Goal: Transaction & Acquisition: Purchase product/service

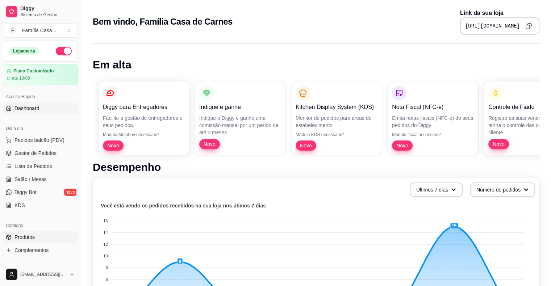
click at [27, 234] on span "Produtos" at bounding box center [24, 237] width 20 height 7
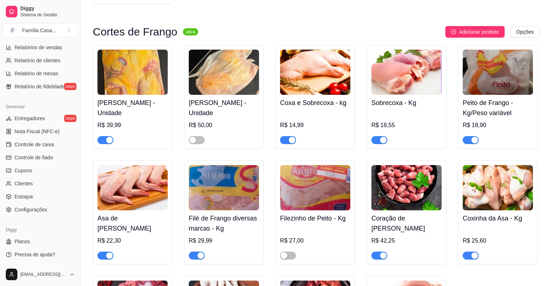
scroll to position [2405, 0]
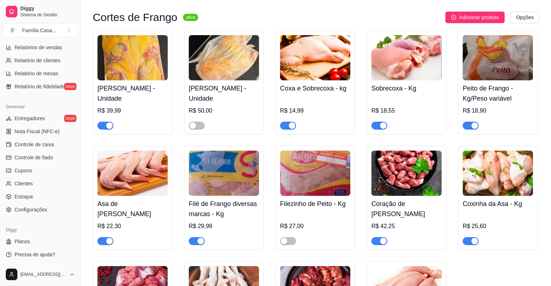
click at [296, 63] on img at bounding box center [315, 57] width 70 height 45
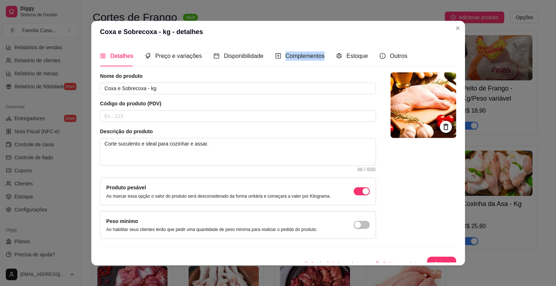
click at [296, 63] on div "Complementos" at bounding box center [300, 56] width 50 height 21
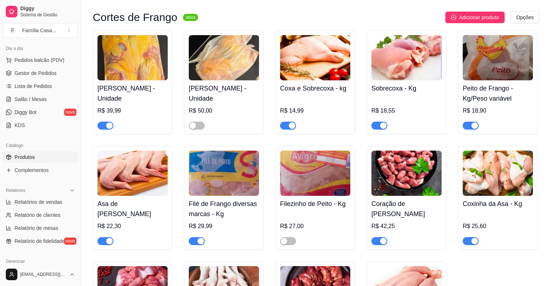
scroll to position [66, 0]
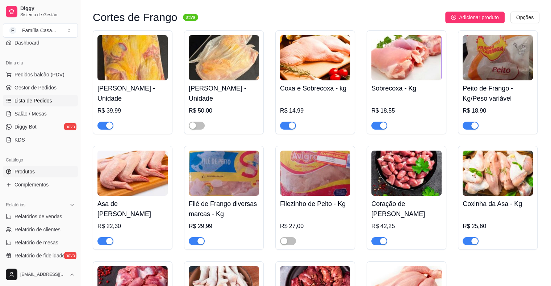
click at [43, 97] on span "Lista de Pedidos" at bounding box center [33, 100] width 38 height 7
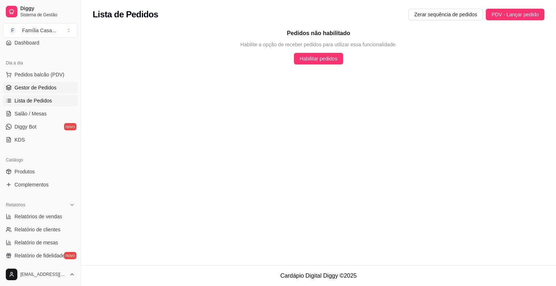
click at [30, 87] on span "Gestor de Pedidos" at bounding box center [35, 87] width 42 height 7
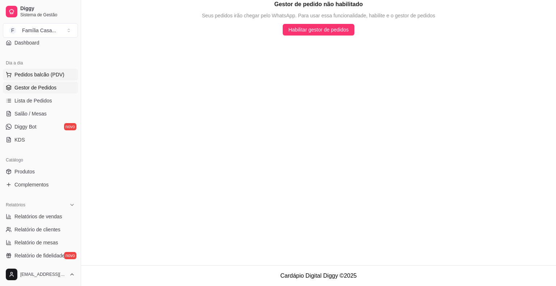
click at [33, 71] on span "Pedidos balcão (PDV)" at bounding box center [39, 74] width 50 height 7
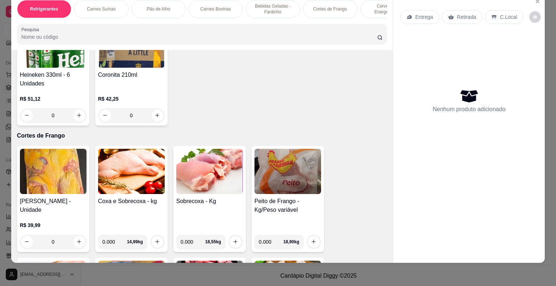
scroll to position [2024, 0]
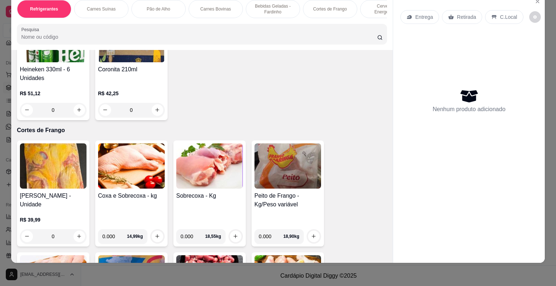
click at [154, 163] on img at bounding box center [131, 165] width 67 height 45
click at [280, 162] on img at bounding box center [288, 165] width 67 height 45
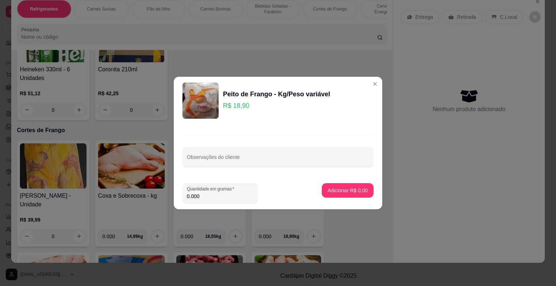
click at [200, 198] on input "0.000" at bounding box center [220, 196] width 67 height 7
type input "1.000"
click at [330, 193] on p "Adicionar R$ 18,90" at bounding box center [346, 190] width 43 height 7
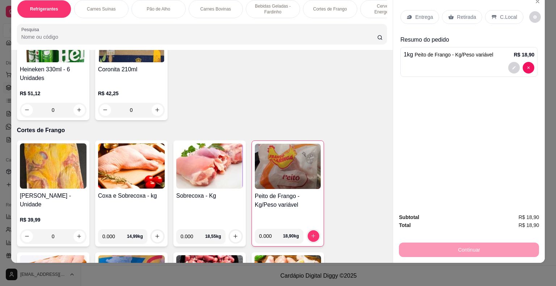
click at [419, 13] on p "Entrega" at bounding box center [424, 16] width 18 height 7
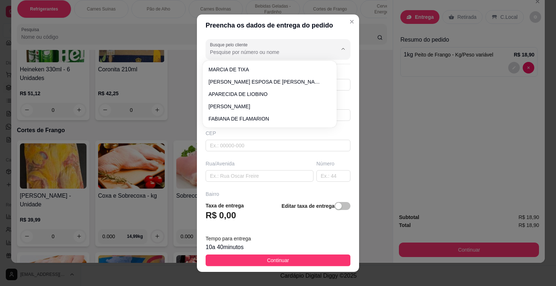
click at [260, 49] on input "Busque pelo cliente" at bounding box center [268, 52] width 116 height 7
click at [234, 76] on li "[PERSON_NAME] ESPOSA DE [PERSON_NAME]" at bounding box center [270, 82] width 128 height 12
type input "[PERSON_NAME] ESPOSA DE [PERSON_NAME]"
type input "74988075655"
type input "[PERSON_NAME] ESPOSA DE [PERSON_NAME]"
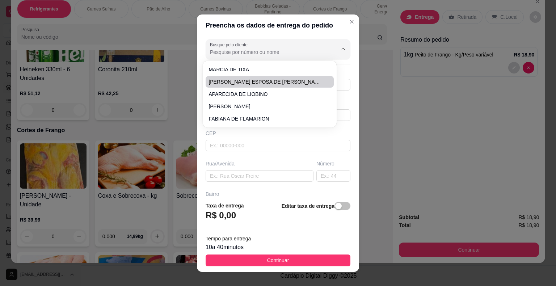
type input "44930000"
type input "Presidente Dutra"
type input "ADEGA DE JOABIO"
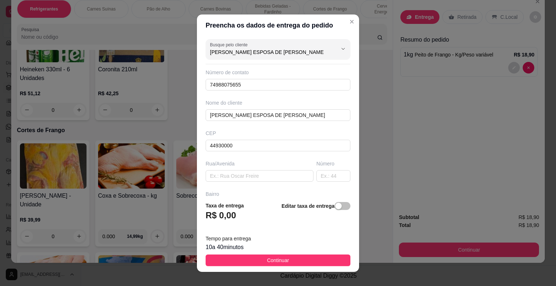
click at [238, 254] on footer "Taxa de entrega R$ 0,00 Editar taxa de entrega Tempo para entrega 10 a 40 minut…" at bounding box center [278, 234] width 162 height 76
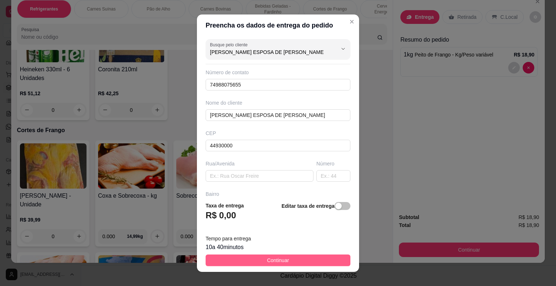
click at [235, 260] on button "Continuar" at bounding box center [278, 261] width 145 height 12
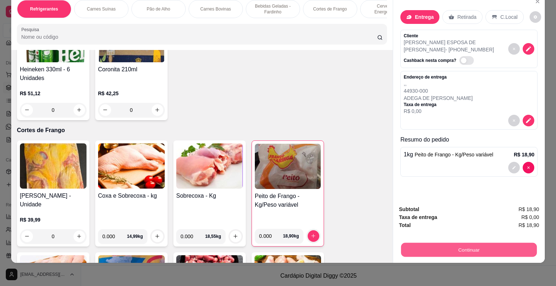
click at [456, 246] on button "Continuar" at bounding box center [469, 250] width 136 height 14
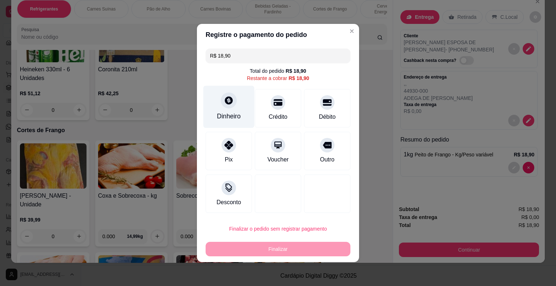
click at [227, 101] on icon at bounding box center [229, 100] width 8 height 8
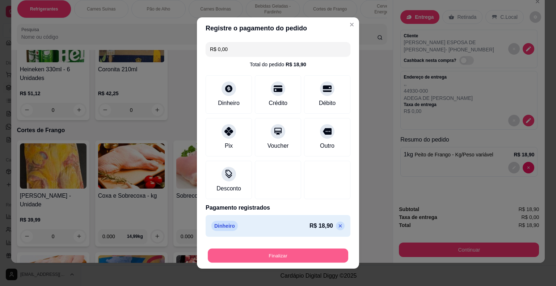
click at [259, 251] on button "Finalizar" at bounding box center [278, 256] width 141 height 14
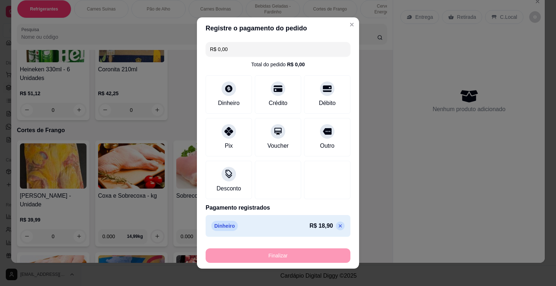
type input "-R$ 18,90"
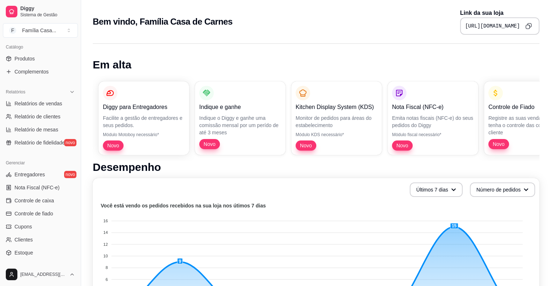
scroll to position [235, 0]
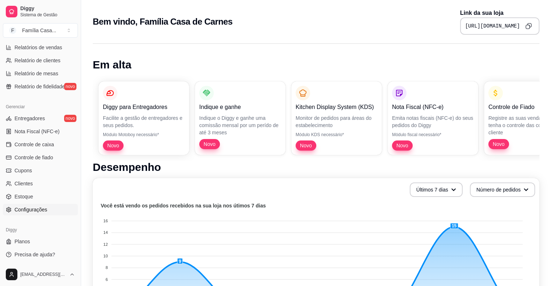
click at [32, 214] on link "Configurações" at bounding box center [40, 210] width 75 height 12
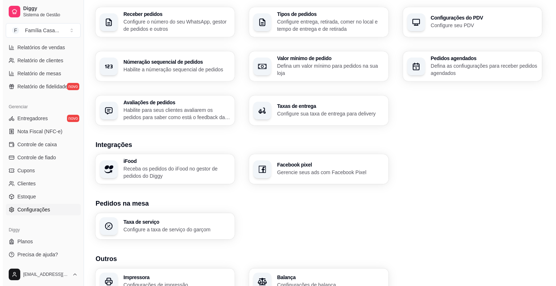
scroll to position [221, 0]
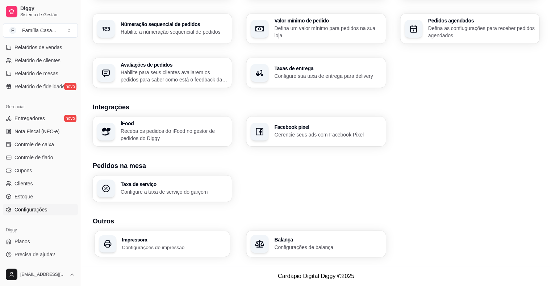
click at [154, 244] on p "Configurações de impressão" at bounding box center [174, 247] width 104 height 7
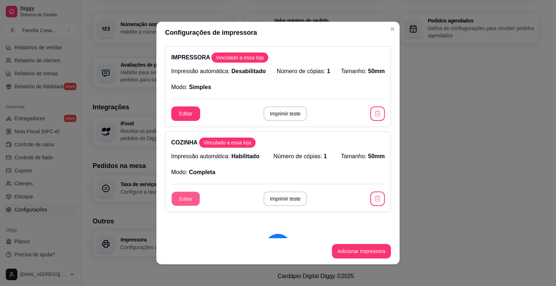
click at [187, 198] on button "Editar" at bounding box center [186, 199] width 28 height 14
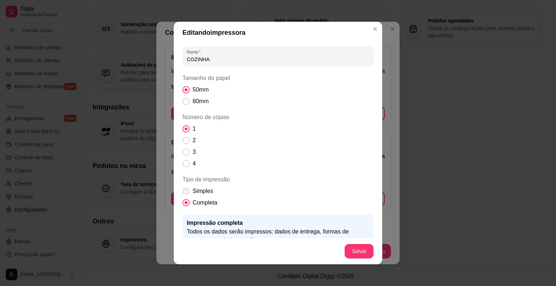
click at [186, 189] on span "Tipo de impressão" at bounding box center [186, 191] width 7 height 7
click at [186, 193] on input "Simples" at bounding box center [184, 195] width 5 height 5
radio input "true"
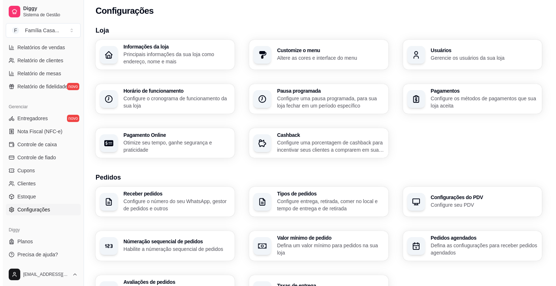
scroll to position [0, 0]
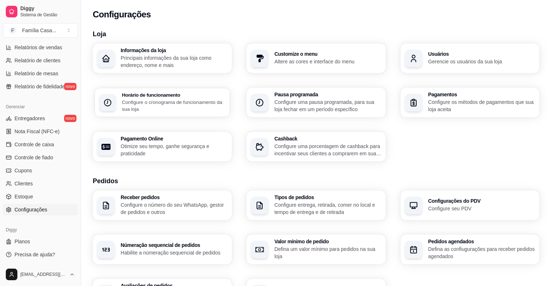
click at [184, 101] on p "Configure o cronograma de funcionamento da sua loja" at bounding box center [174, 106] width 104 height 14
click at [23, 143] on span "Controle de caixa" at bounding box center [33, 144] width 39 height 7
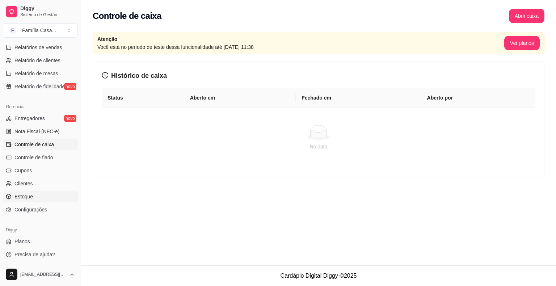
click at [25, 199] on span "Estoque" at bounding box center [23, 196] width 18 height 7
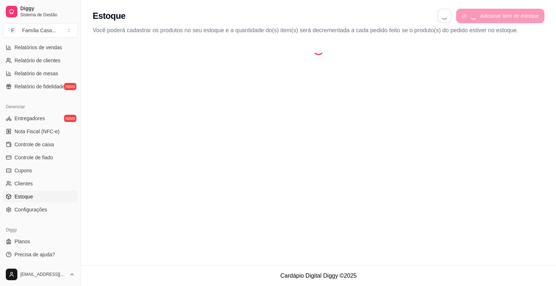
select select "QUANTITY_ORDER"
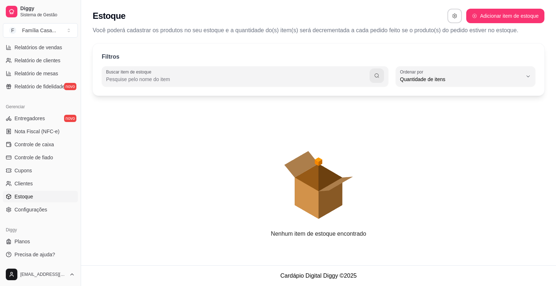
scroll to position [7, 0]
click at [30, 155] on span "Controle de fiado" at bounding box center [33, 157] width 39 height 7
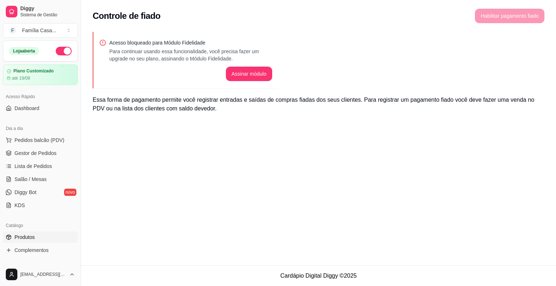
click at [17, 239] on span "Produtos" at bounding box center [24, 237] width 20 height 7
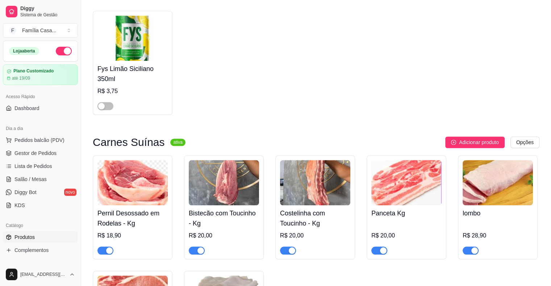
scroll to position [796, 0]
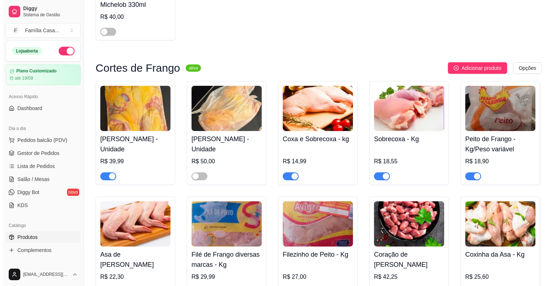
scroll to position [2359, 0]
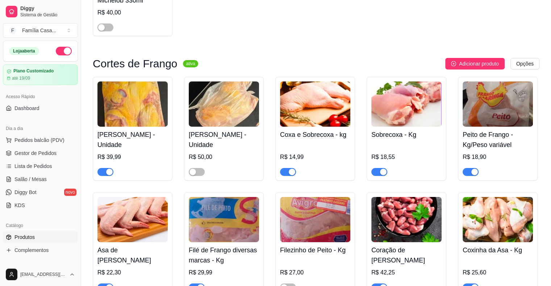
click at [400, 117] on img at bounding box center [406, 103] width 70 height 45
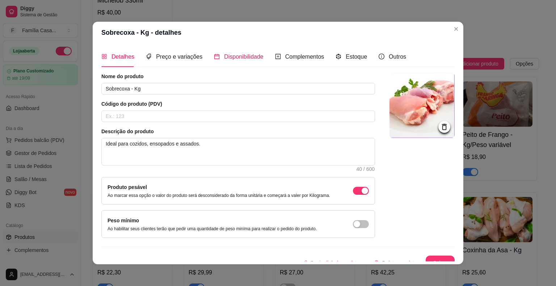
click at [249, 56] on span "Disponibilidade" at bounding box center [243, 57] width 39 height 6
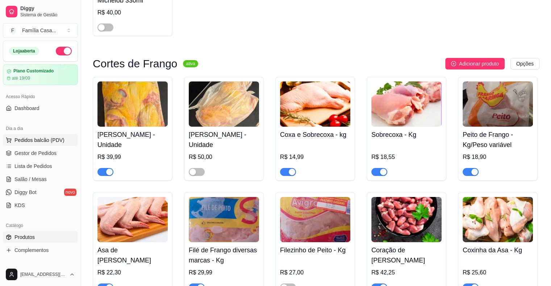
click at [37, 139] on span "Pedidos balcão (PDV)" at bounding box center [39, 140] width 50 height 7
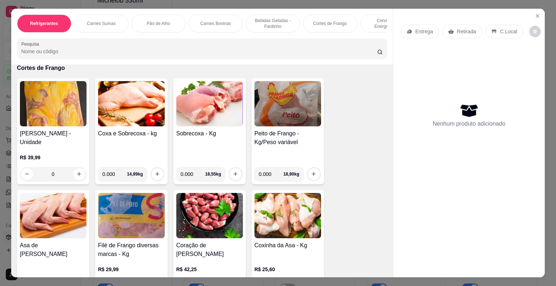
scroll to position [2115, 0]
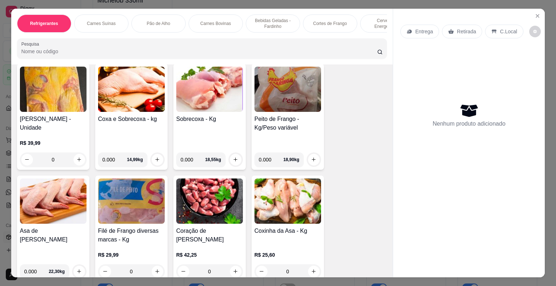
click at [204, 89] on img at bounding box center [209, 89] width 67 height 45
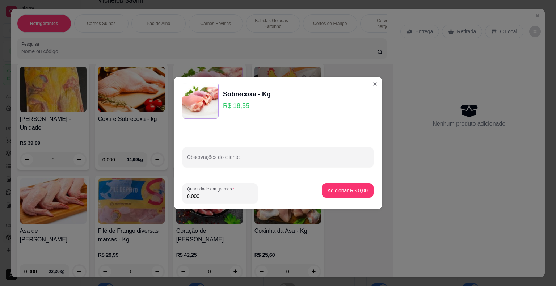
click at [202, 198] on input "0.000" at bounding box center [220, 196] width 67 height 7
type input "1.000"
click at [326, 189] on p "Adicionar R$ 18,55" at bounding box center [347, 190] width 42 height 7
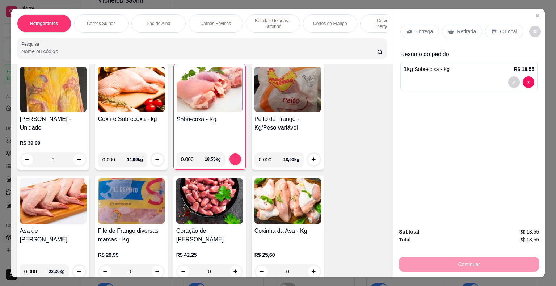
click at [273, 90] on img at bounding box center [288, 89] width 67 height 45
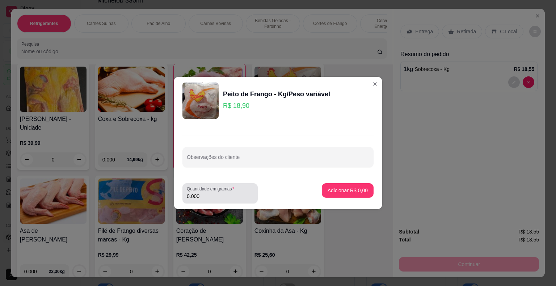
click at [205, 200] on input "0.000" at bounding box center [220, 196] width 67 height 7
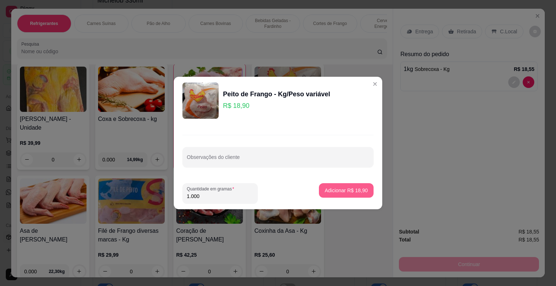
type input "1.000"
click at [325, 189] on p "Adicionar R$ 18,90" at bounding box center [346, 190] width 43 height 7
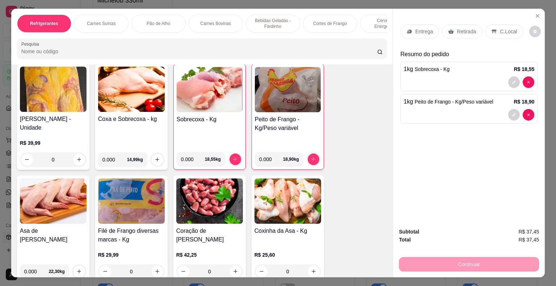
click at [142, 83] on img at bounding box center [131, 89] width 67 height 45
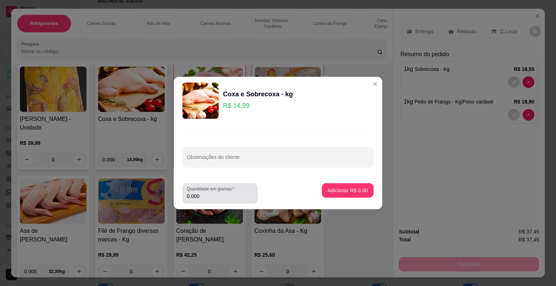
click at [202, 201] on div "Quantidade em gramas 0.000" at bounding box center [220, 193] width 75 height 20
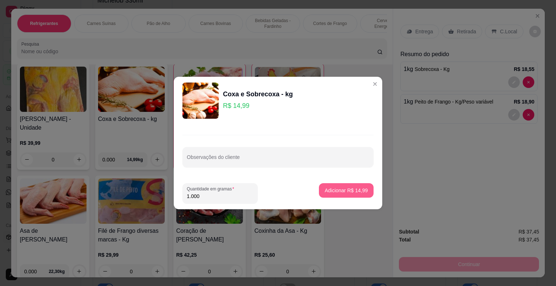
type input "1.000"
click at [327, 193] on p "Adicionar R$ 14,99" at bounding box center [346, 190] width 43 height 7
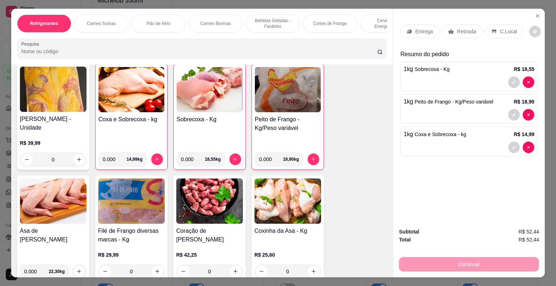
click at [35, 92] on img at bounding box center [53, 89] width 67 height 45
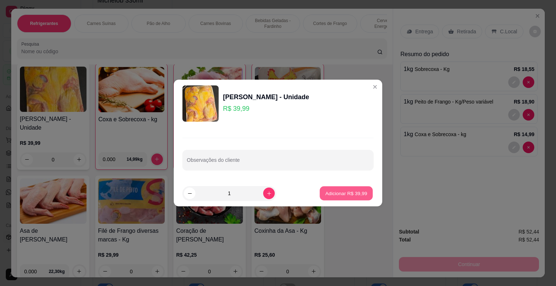
click at [324, 188] on button "Adicionar R$ 39,99" at bounding box center [346, 194] width 53 height 14
type input "1"
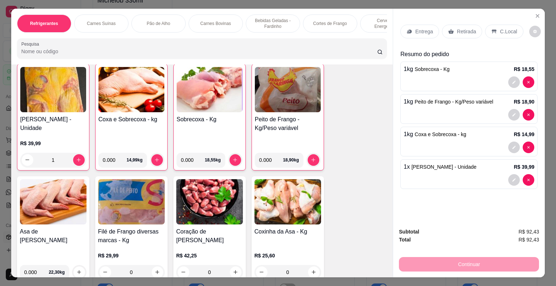
click at [55, 185] on img at bounding box center [53, 201] width 67 height 45
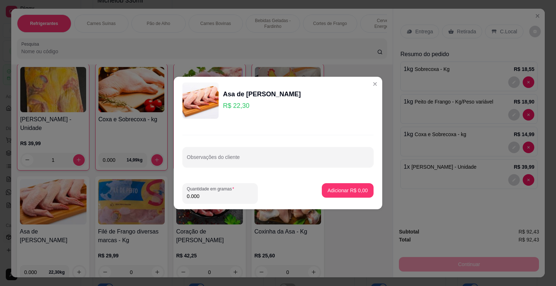
click at [201, 197] on input "0.000" at bounding box center [220, 196] width 67 height 7
type input "1.000"
click at [340, 188] on p "Adicionar R$ 22,30" at bounding box center [347, 190] width 42 height 7
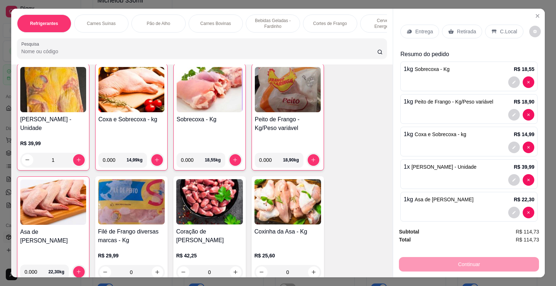
click at [136, 180] on img at bounding box center [131, 201] width 67 height 45
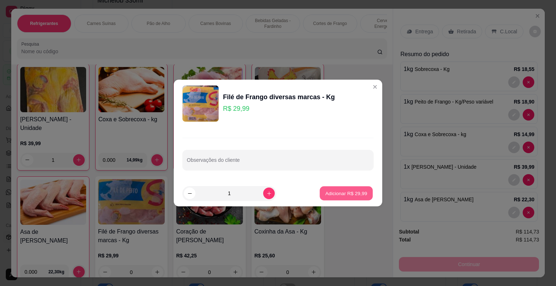
click at [329, 195] on p "Adicionar R$ 29,99" at bounding box center [347, 193] width 42 height 7
type input "1"
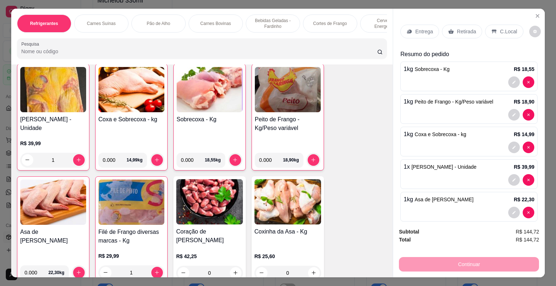
click at [205, 193] on img at bounding box center [209, 201] width 67 height 45
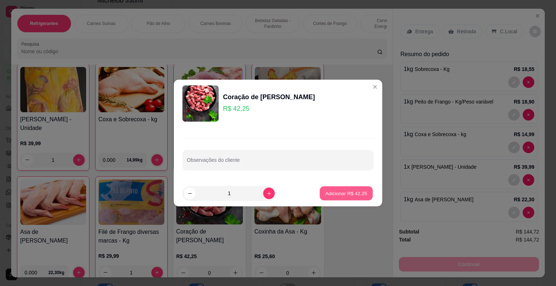
click at [326, 192] on p "Adicionar R$ 42,25" at bounding box center [347, 193] width 42 height 7
type input "1"
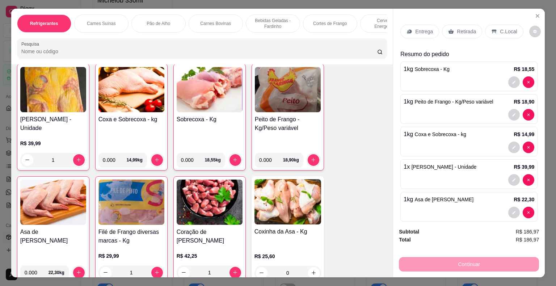
click at [278, 191] on img at bounding box center [288, 201] width 67 height 45
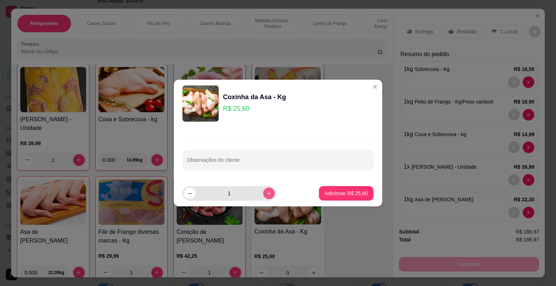
click at [267, 194] on icon "increase-product-quantity" at bounding box center [269, 193] width 5 height 5
type input "2"
click at [340, 193] on footer "2 Adicionar R$ 51,20" at bounding box center [278, 193] width 209 height 26
click at [340, 193] on p "Adicionar R$ 51,20" at bounding box center [347, 193] width 42 height 7
type input "2"
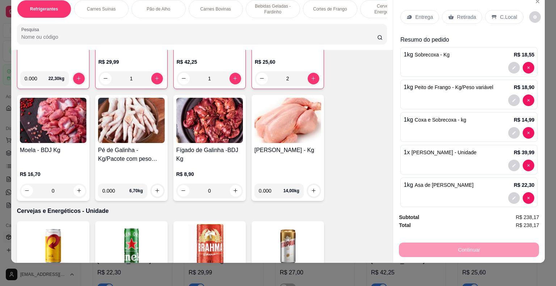
scroll to position [2304, 0]
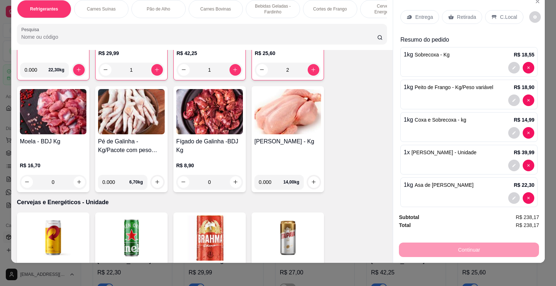
click at [46, 89] on img at bounding box center [53, 111] width 67 height 45
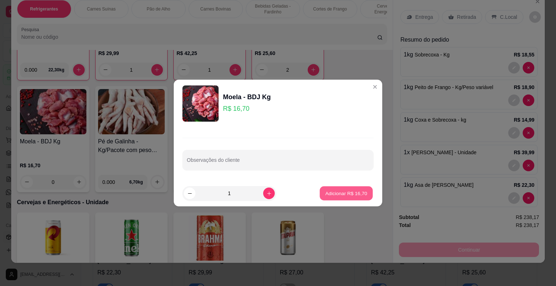
click at [335, 193] on p "Adicionar R$ 16,70" at bounding box center [347, 193] width 42 height 7
type input "1"
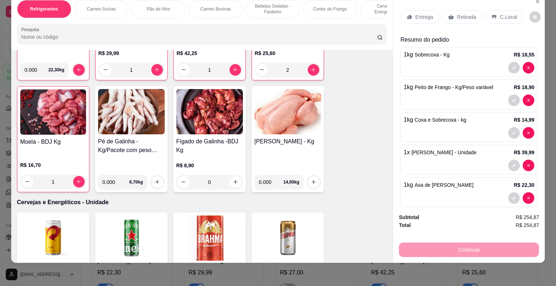
click at [144, 109] on img at bounding box center [131, 111] width 67 height 45
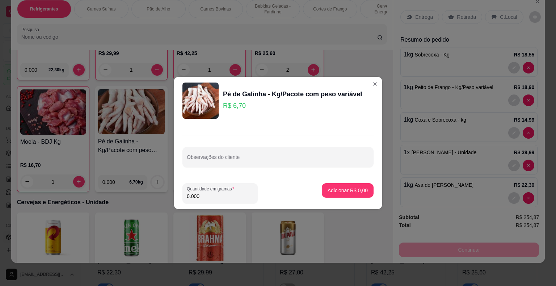
click at [201, 196] on input "0.000" at bounding box center [220, 196] width 67 height 7
type input "1.000"
click at [340, 188] on p "Adicionar R$ 6,70" at bounding box center [347, 190] width 39 height 7
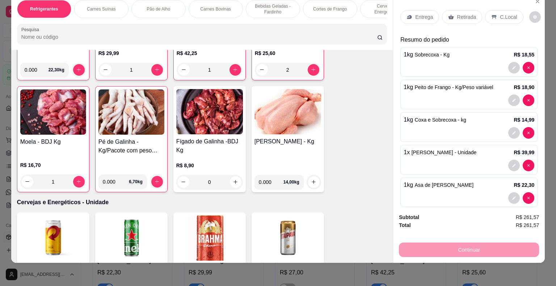
click at [194, 97] on img at bounding box center [209, 111] width 67 height 45
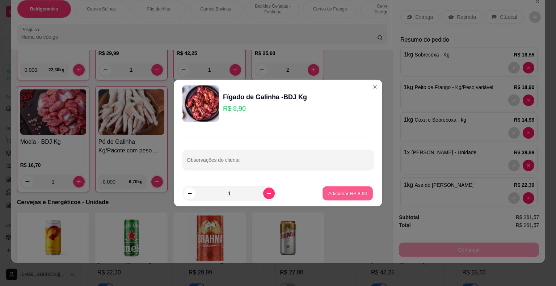
click at [330, 190] on p "Adicionar R$ 8,90" at bounding box center [347, 193] width 39 height 7
type input "1"
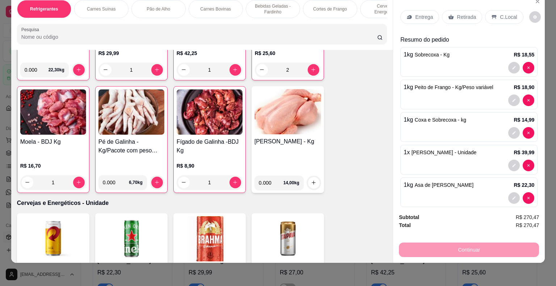
click at [282, 92] on img at bounding box center [288, 111] width 67 height 45
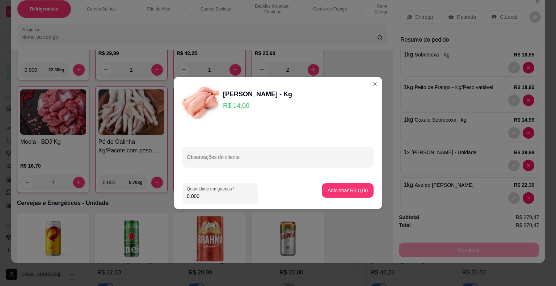
click at [208, 195] on input "0.000" at bounding box center [220, 196] width 67 height 7
type input "1.000"
click at [340, 189] on p "Adicionar R$ 14,00" at bounding box center [347, 190] width 42 height 7
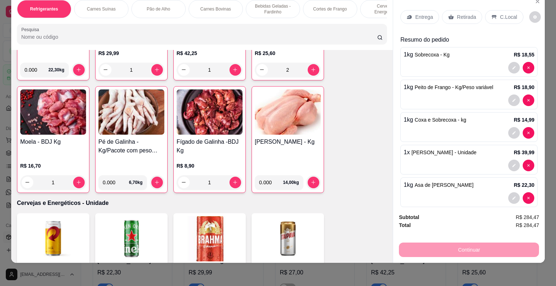
click at [448, 14] on icon at bounding box center [451, 17] width 6 height 6
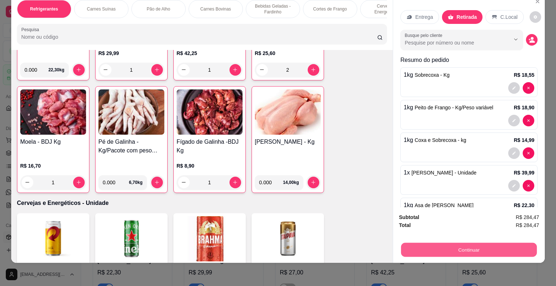
click at [432, 243] on button "Continuar" at bounding box center [469, 250] width 136 height 14
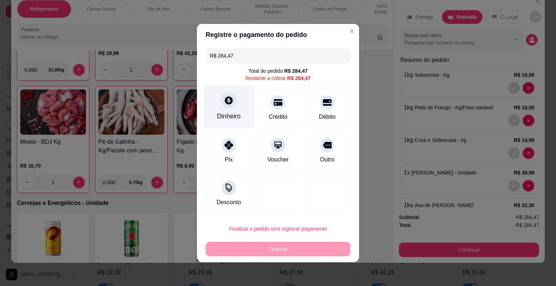
click at [226, 107] on div at bounding box center [229, 100] width 16 height 16
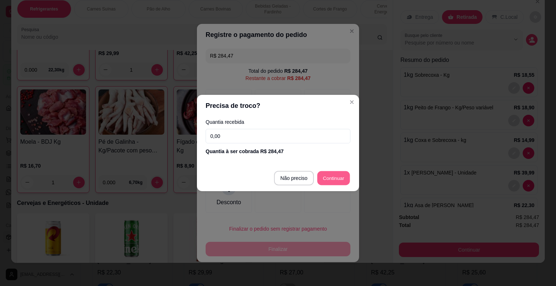
type input "R$ 0,00"
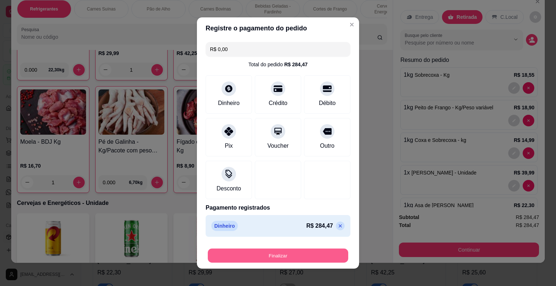
click at [278, 254] on button "Finalizar" at bounding box center [278, 256] width 141 height 14
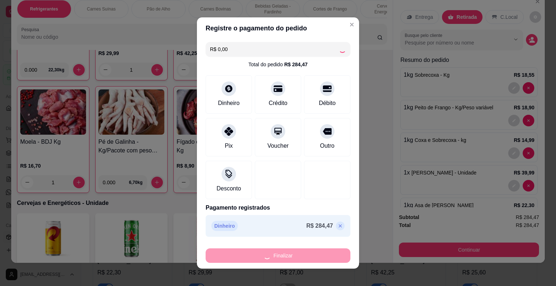
type input "0"
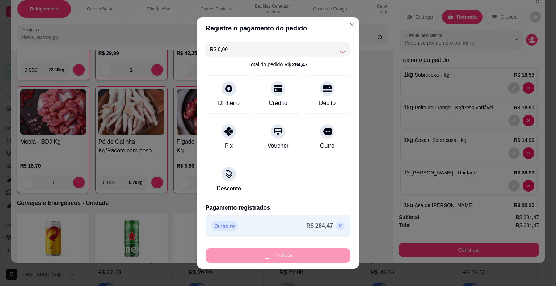
type input "0"
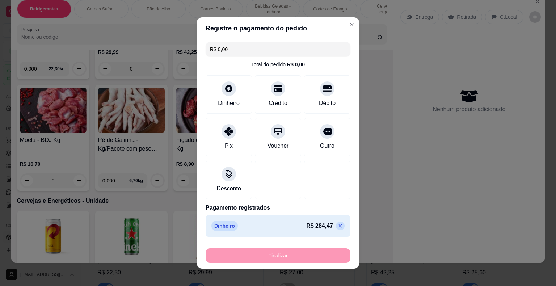
type input "-R$ 284,47"
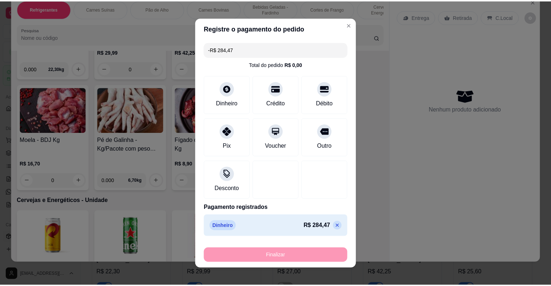
scroll to position [2303, 0]
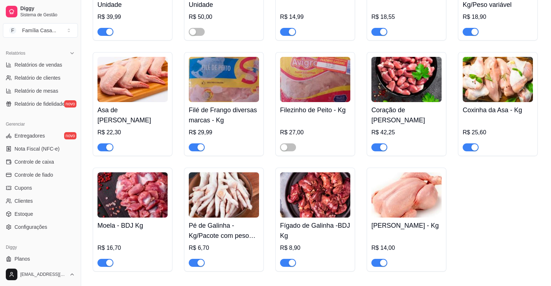
scroll to position [235, 0]
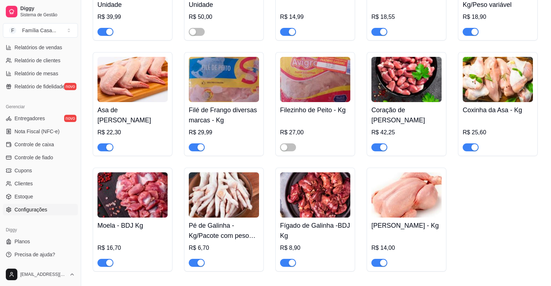
click at [39, 211] on span "Configurações" at bounding box center [30, 209] width 33 height 7
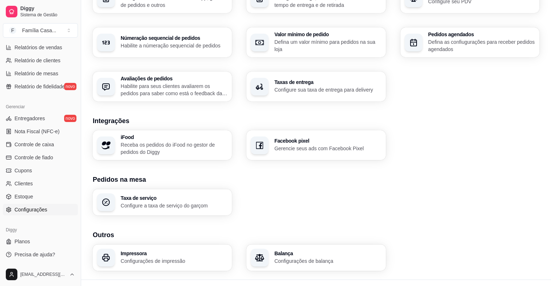
scroll to position [221, 0]
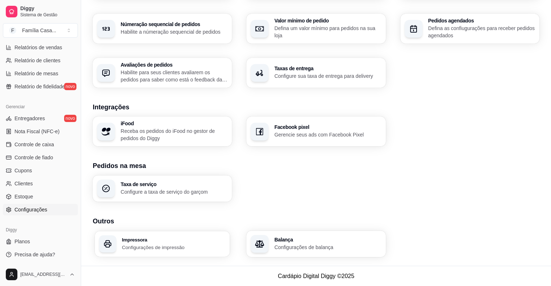
click at [154, 240] on h3 "Impressora" at bounding box center [174, 239] width 104 height 5
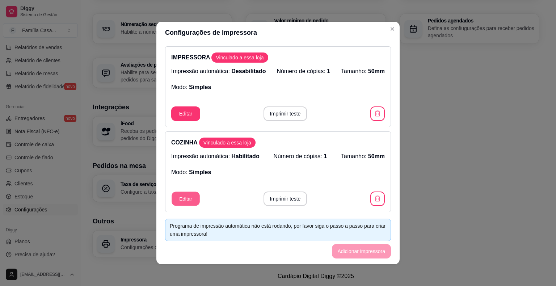
click at [187, 198] on button "Editar" at bounding box center [186, 199] width 28 height 14
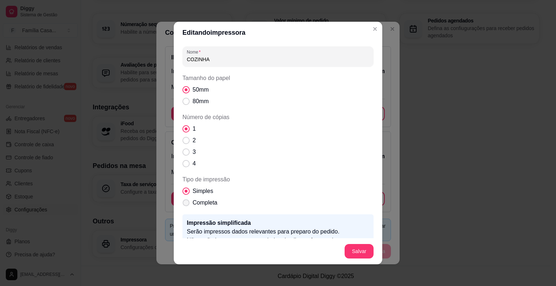
click at [193, 205] on span "Completa" at bounding box center [205, 202] width 25 height 9
click at [187, 205] on input "Completa" at bounding box center [184, 206] width 5 height 5
radio input "true"
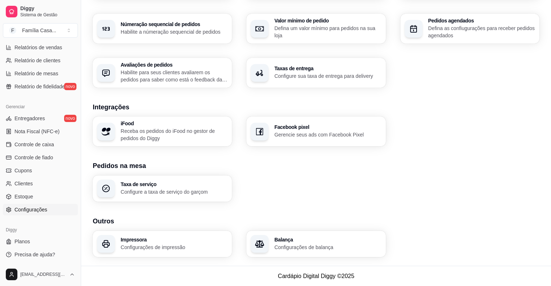
click at [77, 46] on div "Diggy Sistema de Gestão F Família Casa ... Loja aberta Plano Customizado até 19…" at bounding box center [40, 143] width 81 height 286
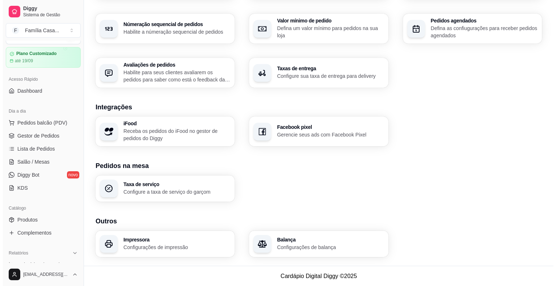
scroll to position [0, 0]
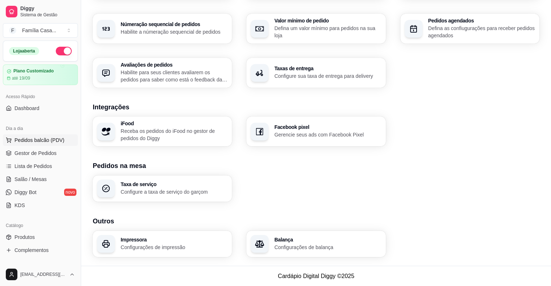
click at [23, 139] on span "Pedidos balcão (PDV)" at bounding box center [39, 140] width 50 height 7
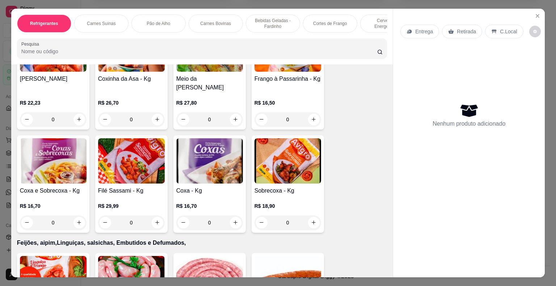
scroll to position [3051, 0]
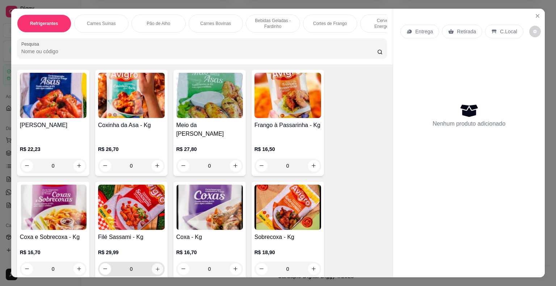
click at [156, 267] on icon "increase-product-quantity" at bounding box center [158, 269] width 4 height 4
type input "1"
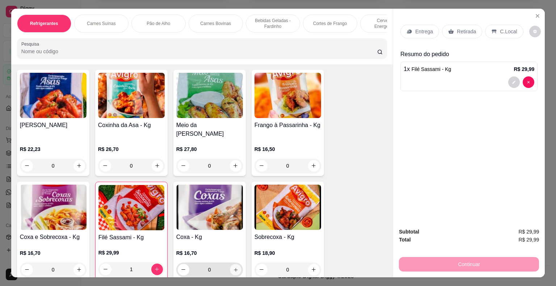
click at [233, 267] on icon "increase-product-quantity" at bounding box center [235, 269] width 5 height 5
type input "1"
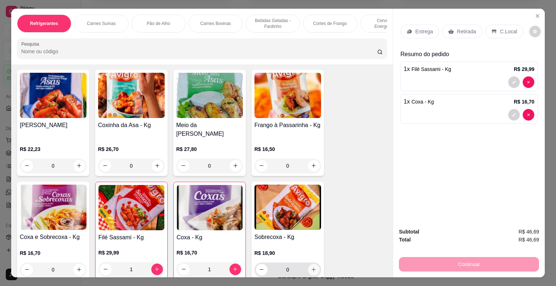
click at [311, 267] on icon "increase-product-quantity" at bounding box center [313, 269] width 5 height 5
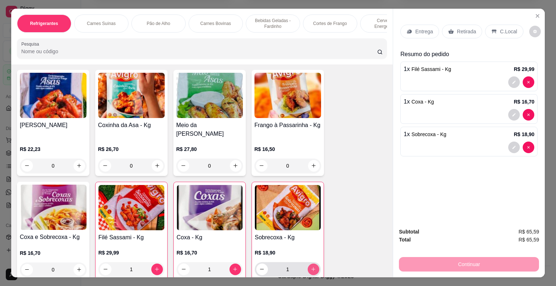
type input "1"
click at [76, 264] on button "increase-product-quantity" at bounding box center [79, 269] width 11 height 11
type input "1"
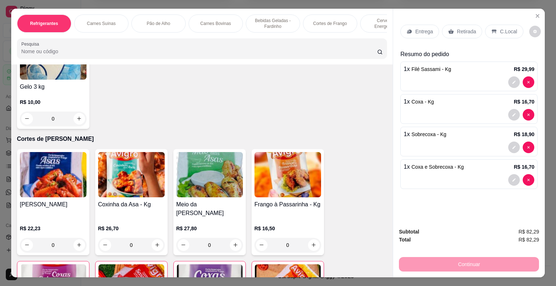
scroll to position [2949, 0]
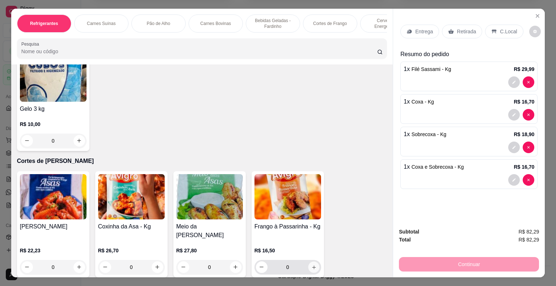
click at [311, 264] on icon "increase-product-quantity" at bounding box center [313, 266] width 5 height 5
type input "1"
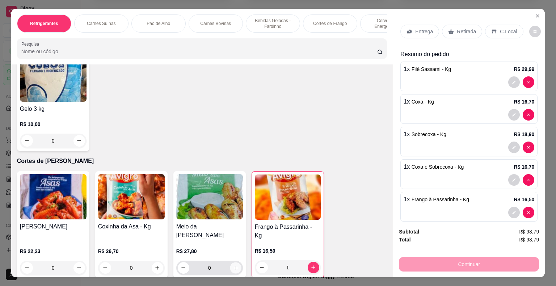
click at [234, 265] on icon "increase-product-quantity" at bounding box center [235, 267] width 5 height 5
type input "1"
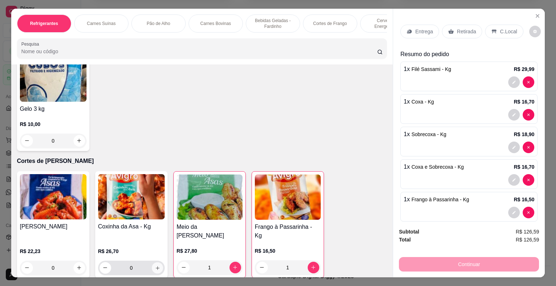
click at [155, 265] on icon "increase-product-quantity" at bounding box center [157, 267] width 5 height 5
type input "1"
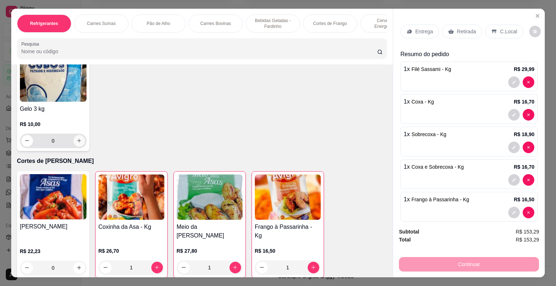
click at [75, 114] on div "Item avulso Refrigerantes Coca-Cola 2,5 Litros R$ 14,50 0 Coca-Cola 2 Litros R$…" at bounding box center [202, 170] width 382 height 213
click at [76, 138] on icon "increase-product-quantity" at bounding box center [78, 140] width 5 height 5
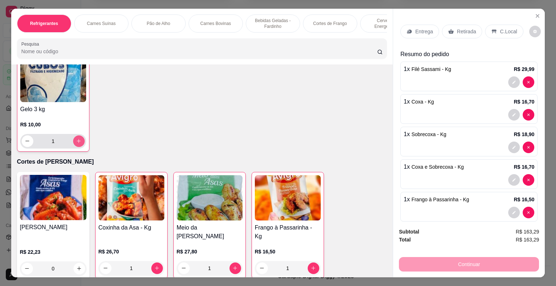
type input "1"
click at [77, 265] on icon "increase-product-quantity" at bounding box center [78, 267] width 5 height 5
type input "1"
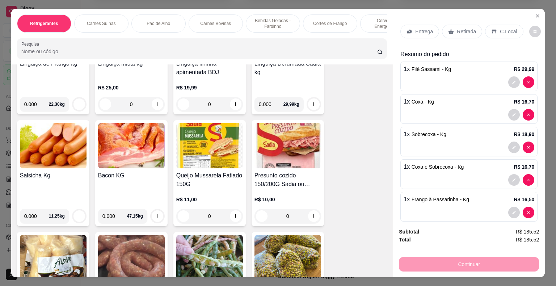
scroll to position [3384, 0]
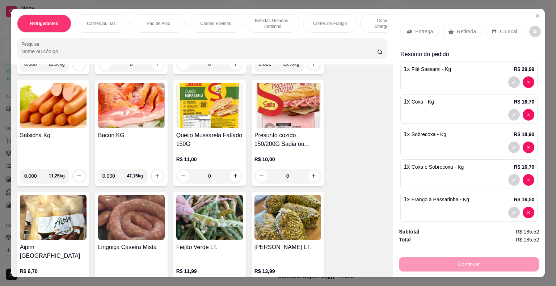
click at [77, 285] on icon "increase-product-quantity" at bounding box center [78, 287] width 5 height 5
type input "1"
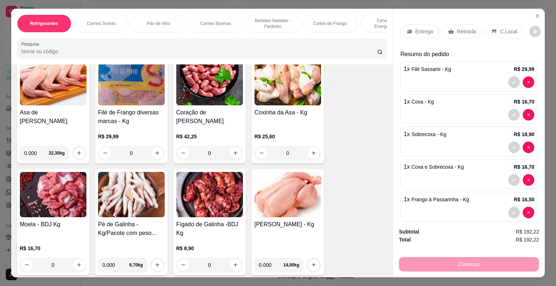
scroll to position [2221, 0]
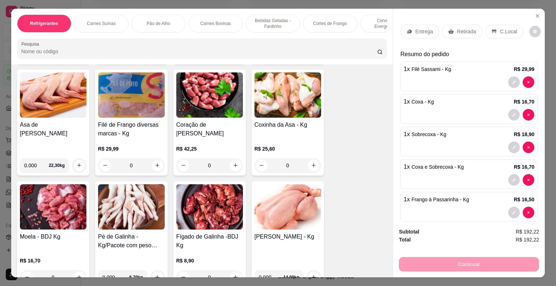
click at [288, 192] on img at bounding box center [288, 206] width 67 height 45
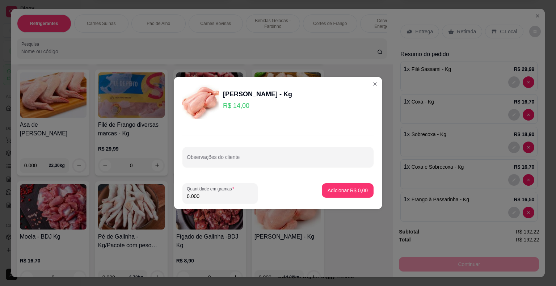
click at [209, 198] on input "0.000" at bounding box center [220, 196] width 67 height 7
type input "1.000"
click at [331, 189] on p "Adicionar R$ 14,00" at bounding box center [347, 190] width 42 height 7
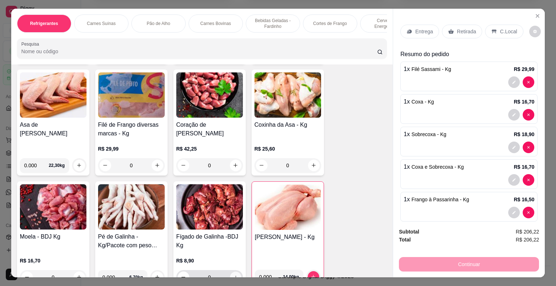
click at [233, 275] on icon "increase-product-quantity" at bounding box center [235, 277] width 5 height 5
type input "1"
click at [131, 185] on img at bounding box center [131, 206] width 67 height 45
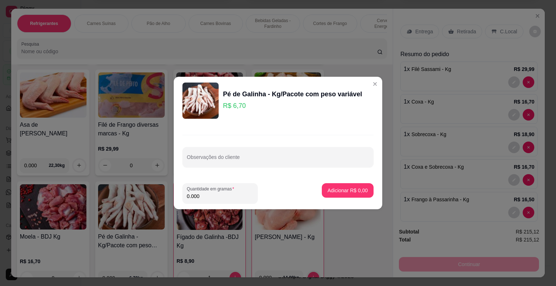
click at [206, 197] on input "0.000" at bounding box center [220, 196] width 67 height 7
type input "1.000"
click at [333, 188] on p "Adicionar R$ 6,70" at bounding box center [347, 190] width 39 height 7
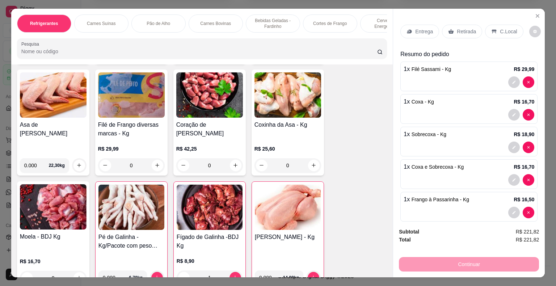
click at [61, 193] on img at bounding box center [53, 206] width 67 height 45
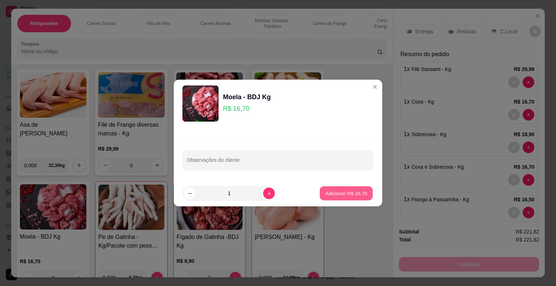
click at [326, 192] on p "Adicionar R$ 16,70" at bounding box center [347, 193] width 42 height 7
type input "1"
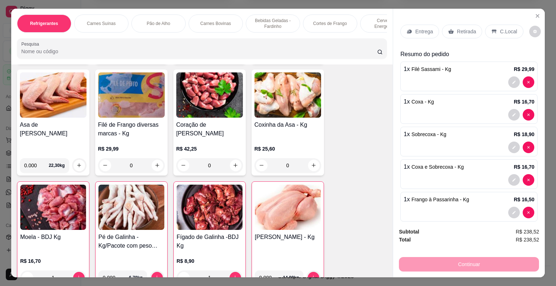
click at [124, 72] on img at bounding box center [131, 94] width 67 height 45
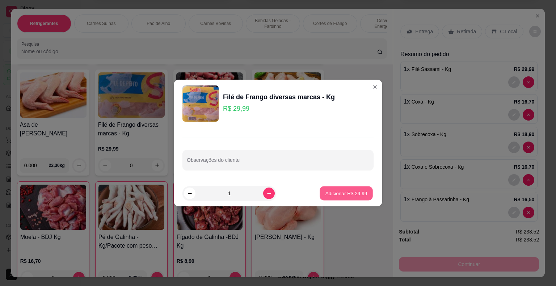
click at [335, 194] on p "Adicionar R$ 29,99" at bounding box center [347, 193] width 42 height 7
type input "1"
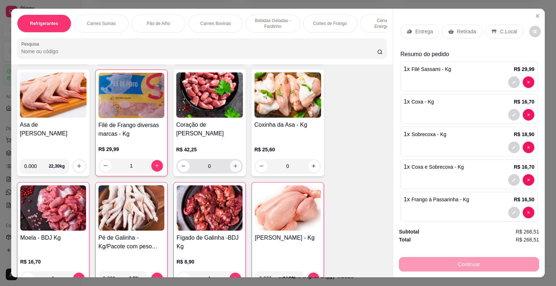
click at [236, 160] on button "increase-product-quantity" at bounding box center [236, 166] width 12 height 12
type input "1"
click at [457, 29] on p "Retirada" at bounding box center [466, 31] width 19 height 7
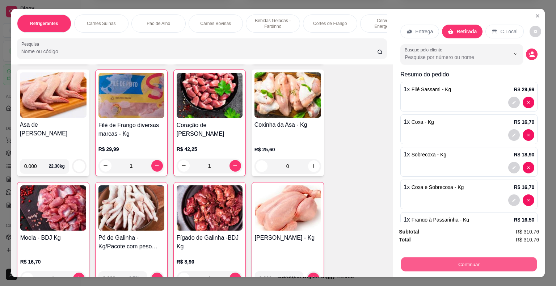
click at [448, 259] on button "Continuar" at bounding box center [469, 265] width 136 height 14
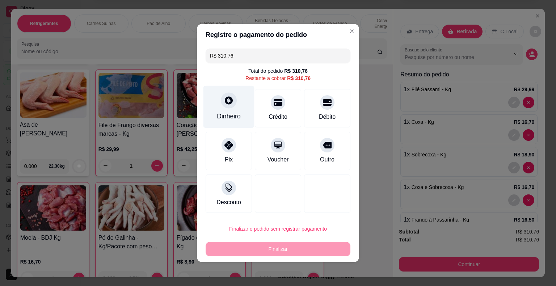
click at [224, 102] on icon at bounding box center [228, 100] width 9 height 9
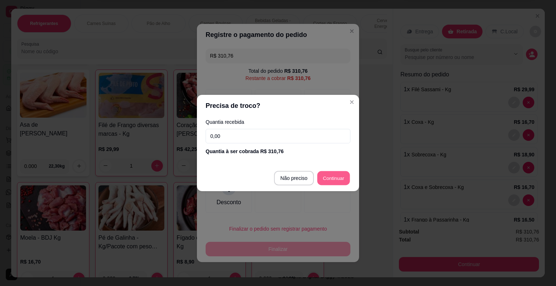
type input "R$ 0,00"
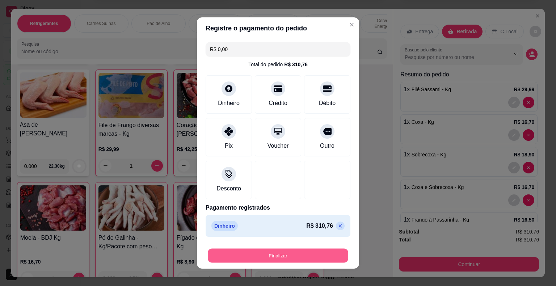
click at [272, 256] on button "Finalizar" at bounding box center [278, 256] width 141 height 14
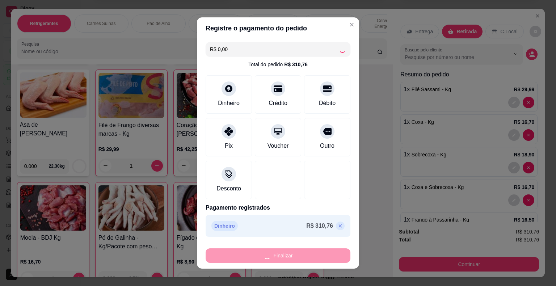
type input "0"
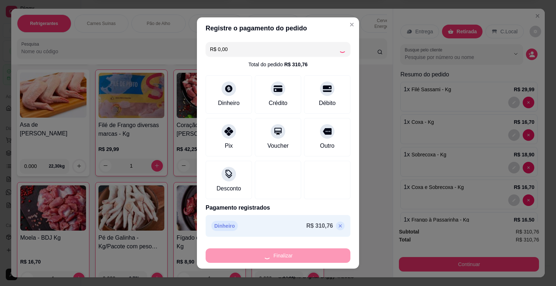
type input "0"
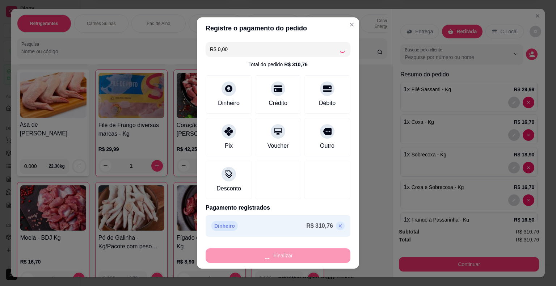
type input "0"
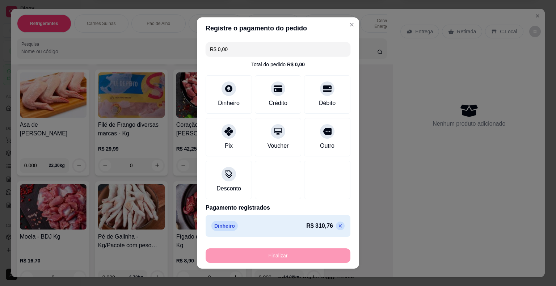
type input "-R$ 310,76"
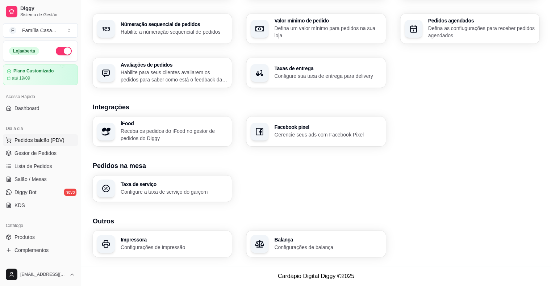
click at [35, 139] on span "Pedidos balcão (PDV)" at bounding box center [39, 140] width 50 height 7
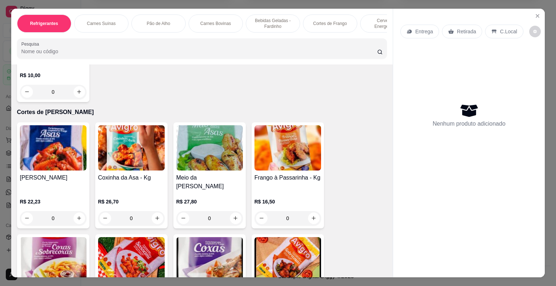
scroll to position [2999, 0]
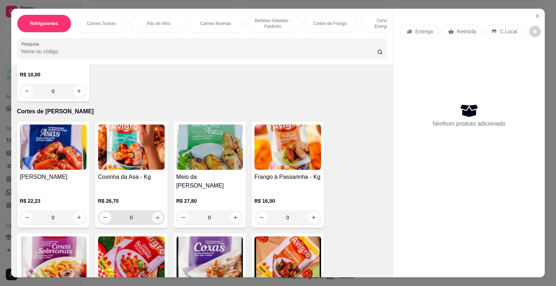
click at [155, 215] on icon "increase-product-quantity" at bounding box center [157, 217] width 5 height 5
type input "1"
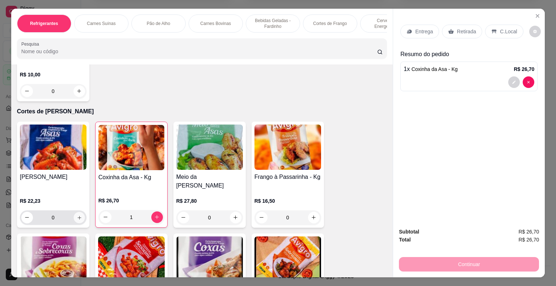
click at [76, 215] on icon "increase-product-quantity" at bounding box center [78, 217] width 5 height 5
type input "1"
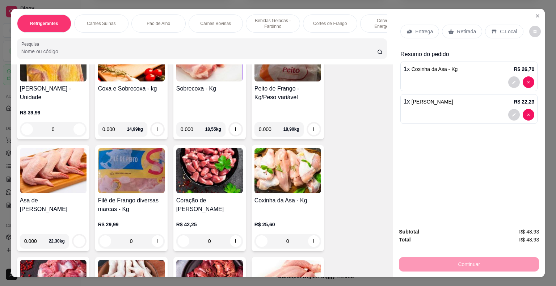
scroll to position [2144, 0]
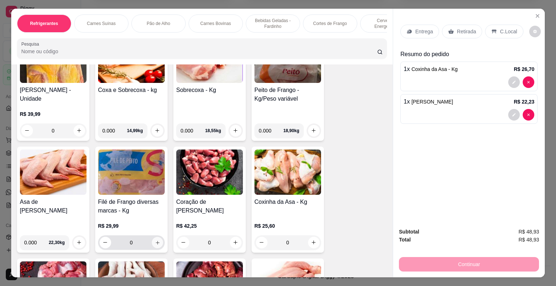
click at [157, 240] on icon "increase-product-quantity" at bounding box center [157, 242] width 5 height 5
type input "1"
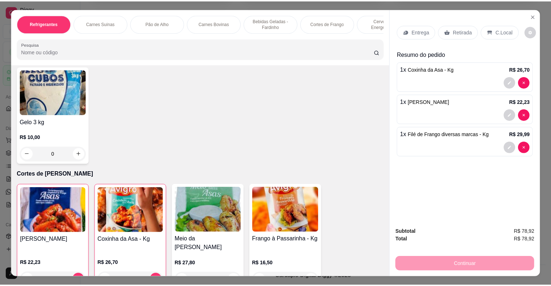
scroll to position [2981, 0]
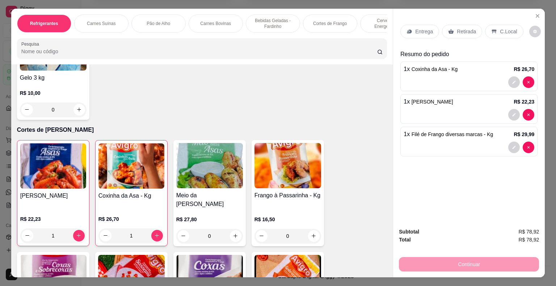
click at [50, 143] on img at bounding box center [53, 165] width 66 height 45
click at [535, 14] on icon "Close" at bounding box center [538, 16] width 6 height 6
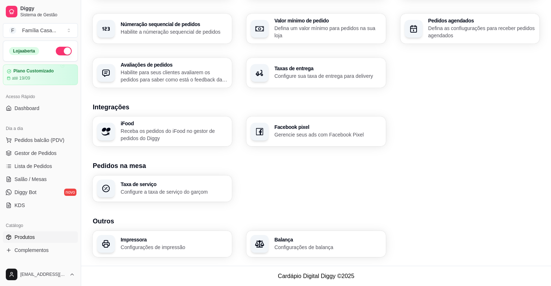
click at [22, 235] on span "Produtos" at bounding box center [24, 237] width 20 height 7
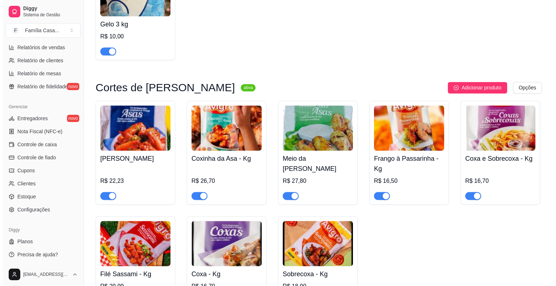
scroll to position [3781, 0]
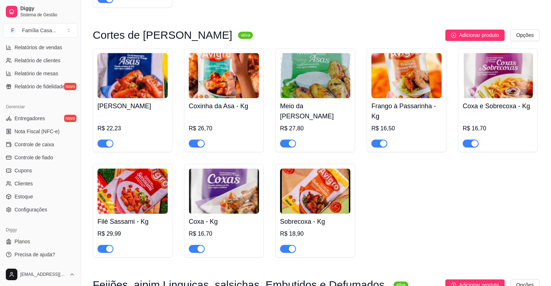
click at [137, 95] on img at bounding box center [132, 75] width 70 height 45
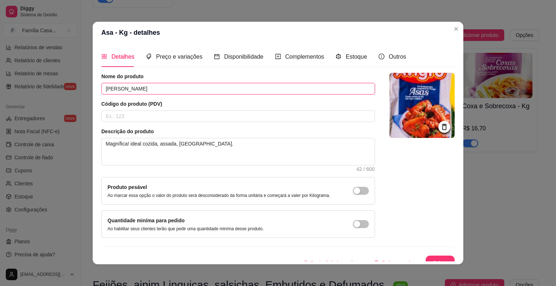
click at [113, 89] on input "[PERSON_NAME]" at bounding box center [238, 89] width 274 height 12
type input "[PERSON_NAME] - Kg"
click at [438, 259] on button "Salvar" at bounding box center [440, 263] width 28 height 14
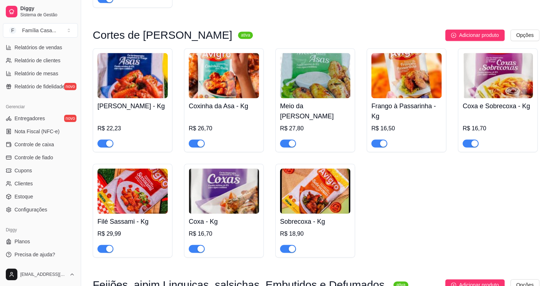
click at [225, 98] on img at bounding box center [224, 75] width 70 height 45
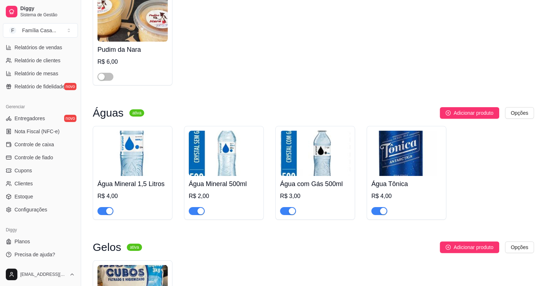
click at [225, 100] on article "Código do produto (PDV)" at bounding box center [235, 103] width 278 height 7
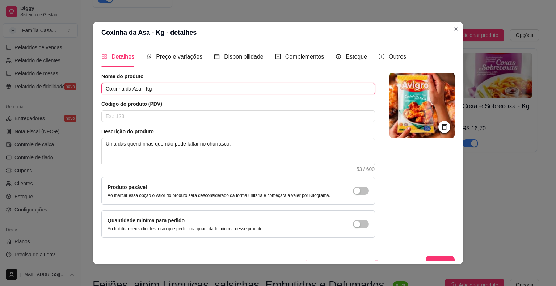
click at [138, 89] on input "Coxinha da Asa - Kg" at bounding box center [238, 89] width 274 height 12
type input "Coxinha da [PERSON_NAME] - Kg"
click at [435, 257] on button "Salvar" at bounding box center [440, 263] width 28 height 14
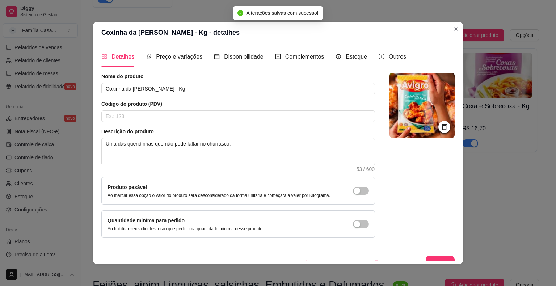
scroll to position [8, 0]
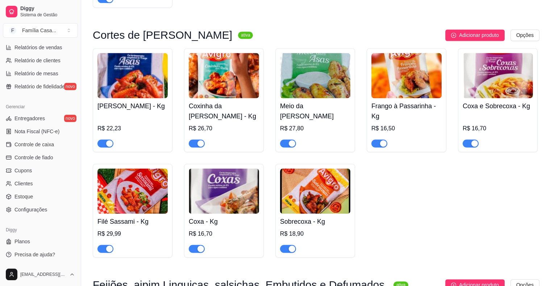
click at [315, 98] on img at bounding box center [315, 75] width 70 height 45
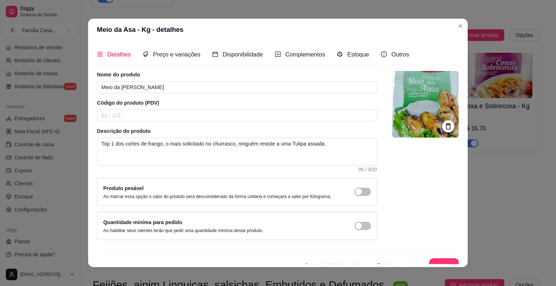
click at [315, 98] on div "Nome do produto Meio da Asa - Kg Código do produto (PDV) Descrição do produto T…" at bounding box center [237, 155] width 280 height 169
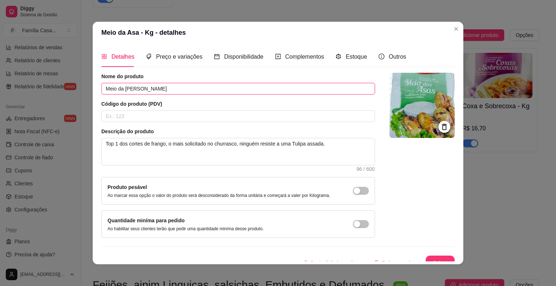
click at [130, 88] on input "Meio da [PERSON_NAME]" at bounding box center [238, 89] width 274 height 12
type input "Meio da Asa Temperado - Kg"
click at [433, 257] on button "Salvar" at bounding box center [440, 263] width 28 height 14
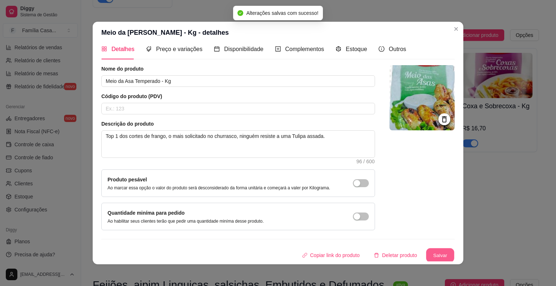
click at [432, 251] on button "Salvar" at bounding box center [440, 255] width 28 height 14
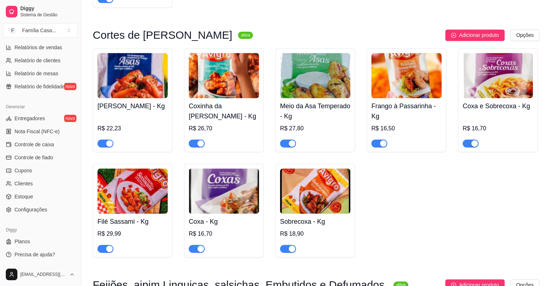
click at [402, 98] on img at bounding box center [406, 75] width 70 height 45
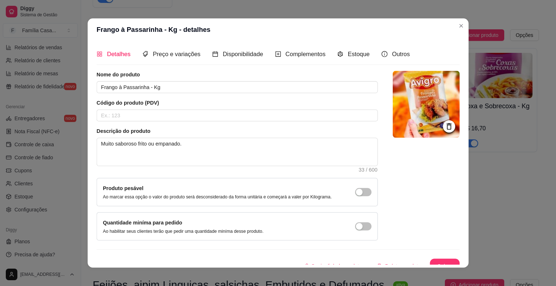
click at [402, 100] on img at bounding box center [426, 104] width 67 height 67
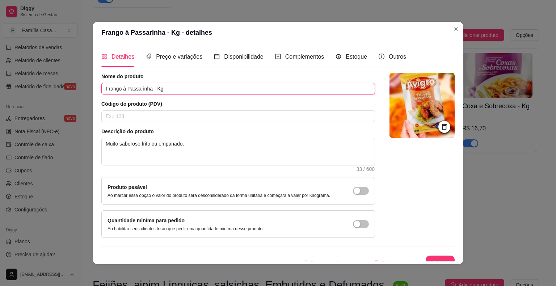
click at [147, 88] on input "Frango à Passarinha - Kg" at bounding box center [238, 89] width 274 height 12
type input "Frango à Passarinho Temperado - Kg"
click at [431, 257] on button "Salvar" at bounding box center [440, 263] width 28 height 14
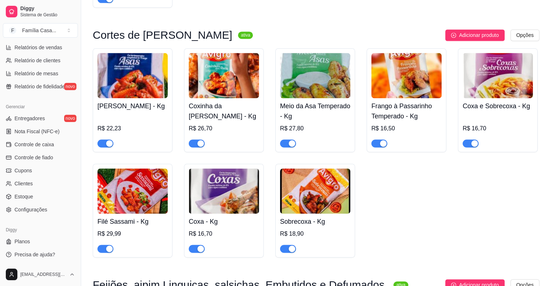
click at [510, 88] on img at bounding box center [498, 75] width 70 height 45
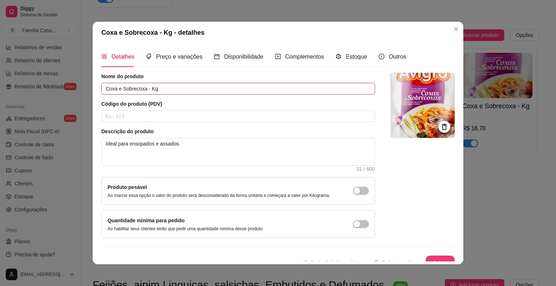
click at [144, 88] on input "Coxa e Sobrecoxa - Kg" at bounding box center [238, 89] width 274 height 12
type input "Coxa e Sobrecoxa Temperada - Kg"
click at [436, 258] on button "Salvar" at bounding box center [440, 263] width 28 height 14
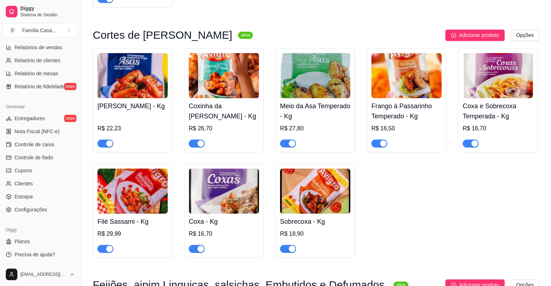
click at [107, 214] on img at bounding box center [132, 190] width 70 height 45
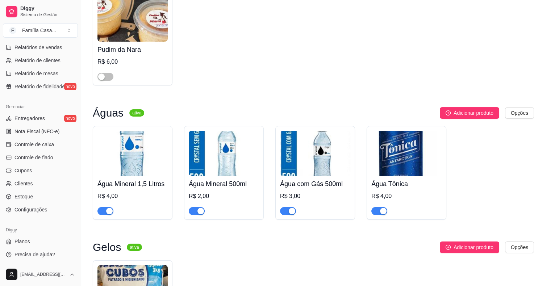
click at [107, 214] on div "Quantidade miníma para pedido Ao habilitar seus clientes terão que pedir uma qu…" at bounding box center [235, 226] width 279 height 28
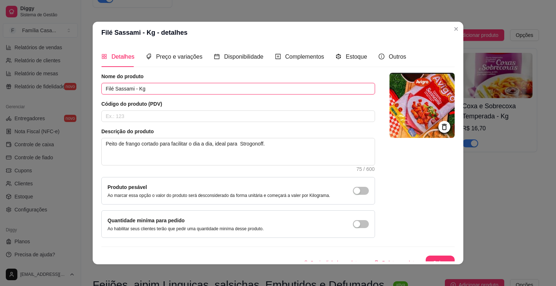
click at [130, 90] on input "Filé Sassami - Kg" at bounding box center [238, 89] width 274 height 12
type input "Filé Sassami Temperado - Kg"
click at [428, 258] on button "Salvar" at bounding box center [440, 263] width 28 height 14
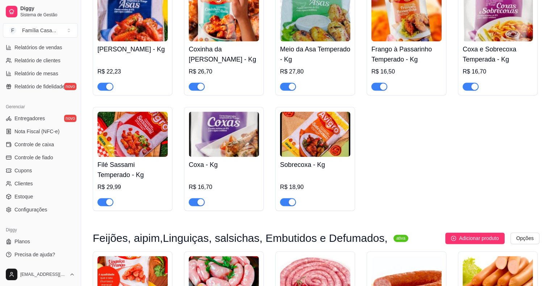
scroll to position [3839, 0]
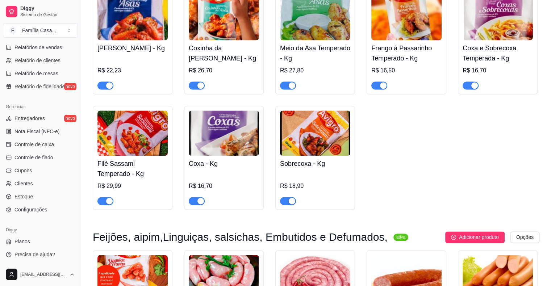
click at [224, 152] on img at bounding box center [224, 132] width 70 height 45
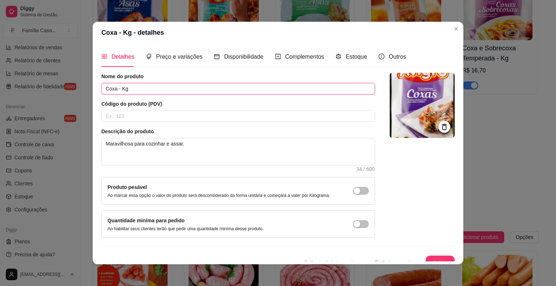
click at [113, 88] on input "Coxa - Kg" at bounding box center [238, 89] width 274 height 12
type input "Coxas Temperadas - Kg"
click at [428, 258] on button "Salvar" at bounding box center [440, 263] width 28 height 14
click at [436, 256] on button "Salvar" at bounding box center [440, 263] width 29 height 14
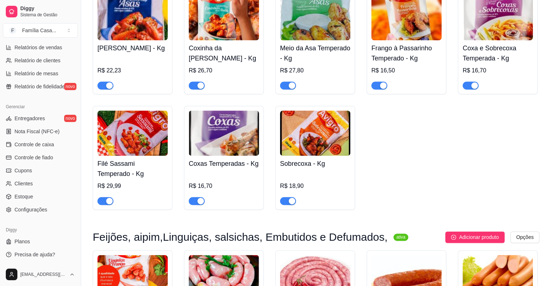
click at [327, 152] on img at bounding box center [315, 132] width 70 height 45
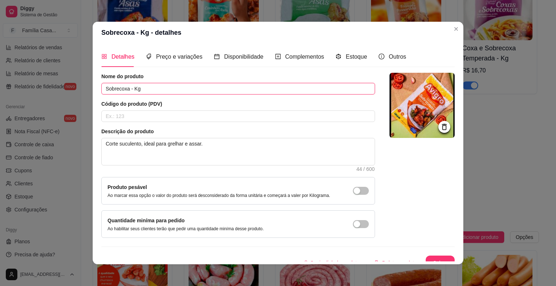
click at [126, 89] on input "Sobrecoxa - Kg" at bounding box center [238, 89] width 274 height 12
type input "Sobrecoxas Temperadas - Kg"
click at [427, 257] on button "Salvar" at bounding box center [440, 263] width 28 height 14
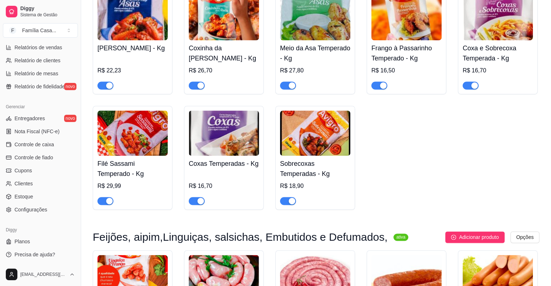
click at [78, 43] on div "Diggy Sistema de Gestão F Família Casa ... Loja aberta Plano Customizado até 19…" at bounding box center [40, 143] width 81 height 286
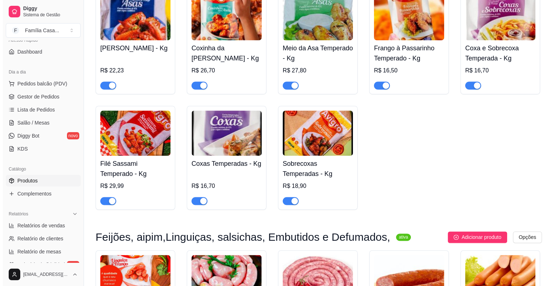
scroll to position [51, 0]
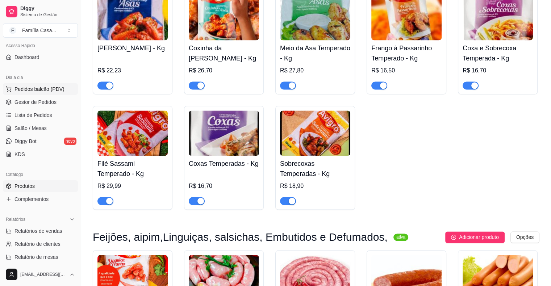
click at [34, 87] on span "Pedidos balcão (PDV)" at bounding box center [39, 88] width 50 height 7
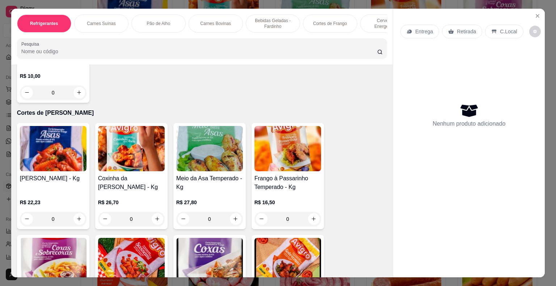
scroll to position [3013, 0]
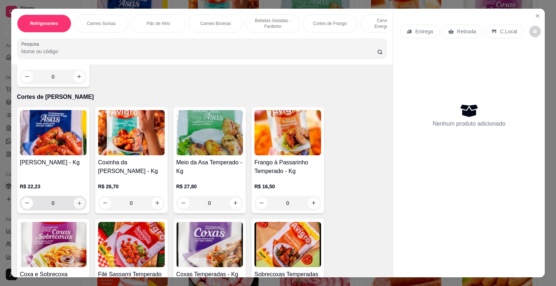
click at [77, 200] on icon "increase-product-quantity" at bounding box center [78, 202] width 5 height 5
type input "1"
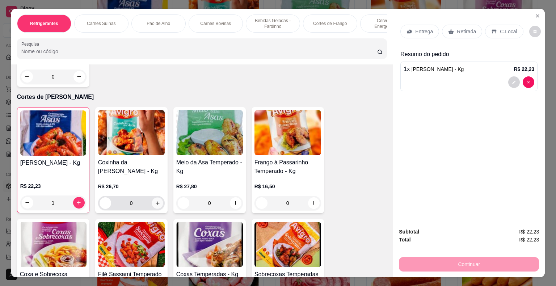
click at [155, 200] on icon "increase-product-quantity" at bounding box center [157, 202] width 5 height 5
type input "1"
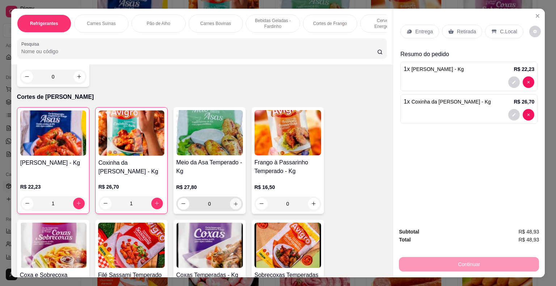
click at [233, 201] on icon "increase-product-quantity" at bounding box center [235, 203] width 5 height 5
type input "1"
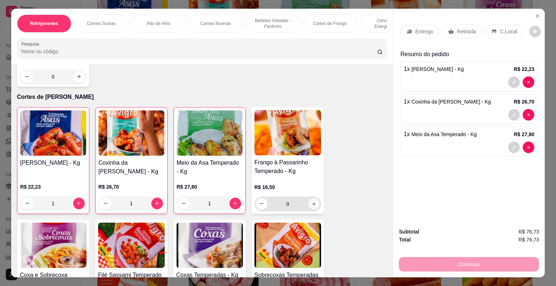
click at [312, 202] on icon "increase-product-quantity" at bounding box center [314, 204] width 4 height 4
type input "1"
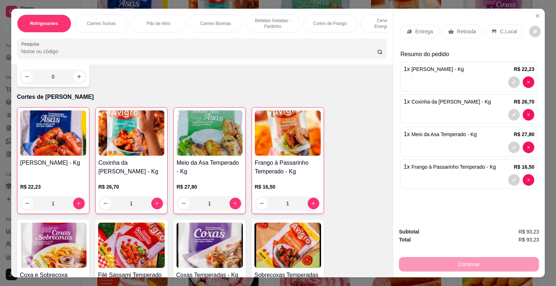
click at [419, 29] on p "Entrega" at bounding box center [424, 31] width 18 height 7
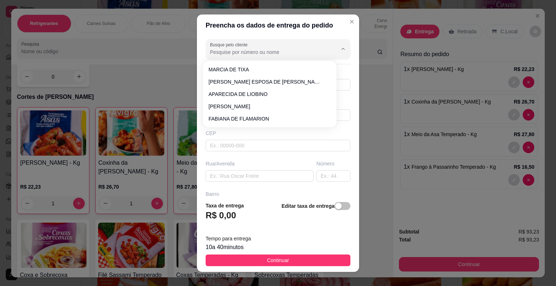
click at [280, 50] on input "Busque pelo cliente" at bounding box center [268, 52] width 116 height 7
click at [255, 66] on span "MARCIA DE TIXA" at bounding box center [266, 69] width 115 height 7
type input "MARCIA DE TIXA"
type input "74988285470"
type input "MARCIA DE TIXA"
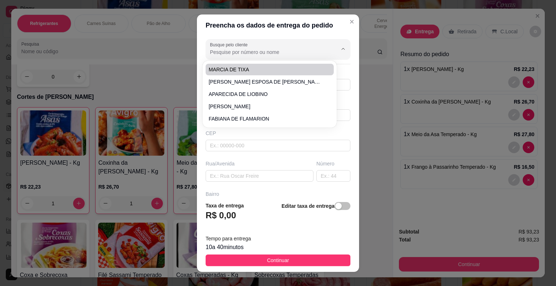
type input "4493000"
type input "RUA DA EMBASA"
type input "PRESIDENTE [PERSON_NAME]"
type input "VIZINHA A ADERBAL"
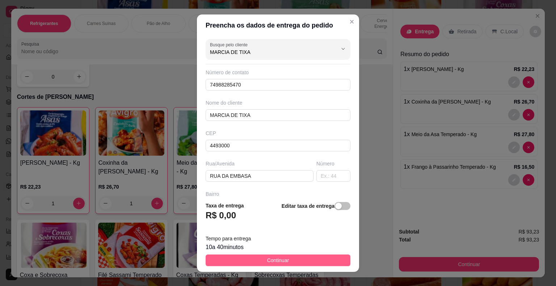
click at [244, 259] on button "Continuar" at bounding box center [278, 261] width 145 height 12
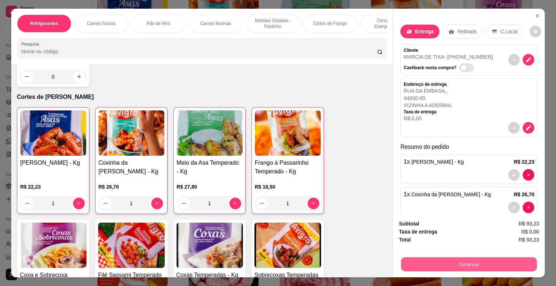
click at [484, 263] on button "Continuar" at bounding box center [469, 265] width 136 height 14
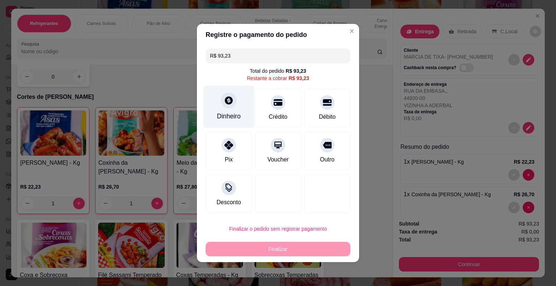
click at [226, 105] on div at bounding box center [229, 100] width 16 height 16
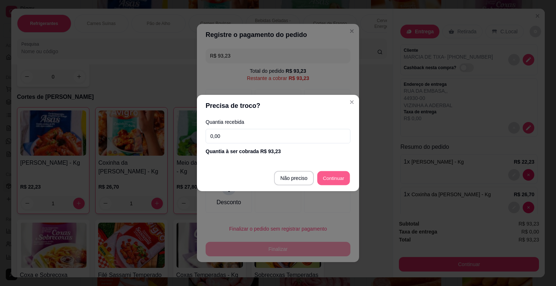
type input "R$ 0,00"
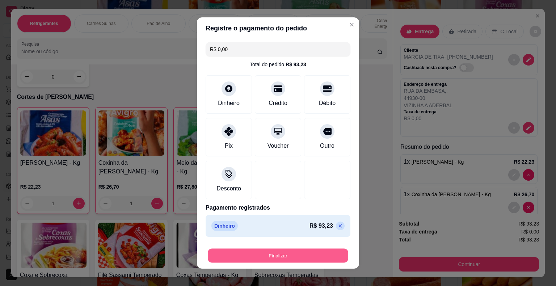
click at [300, 251] on button "Finalizar" at bounding box center [278, 256] width 141 height 14
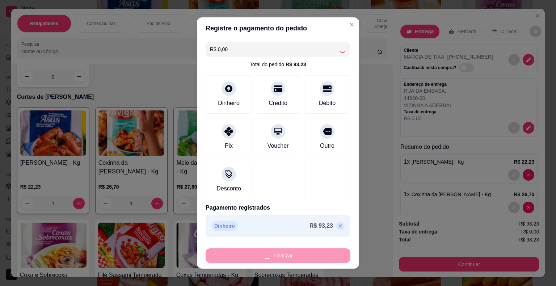
type input "0"
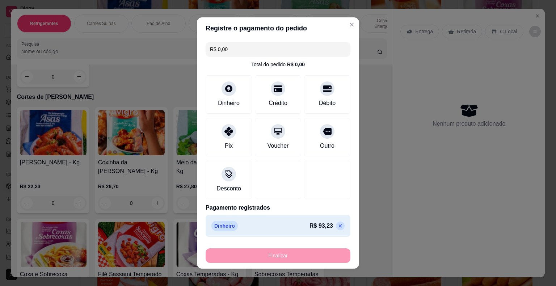
type input "-R$ 93,23"
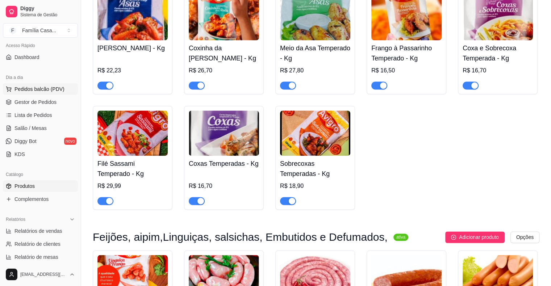
click at [32, 91] on span "Pedidos balcão (PDV)" at bounding box center [39, 88] width 50 height 7
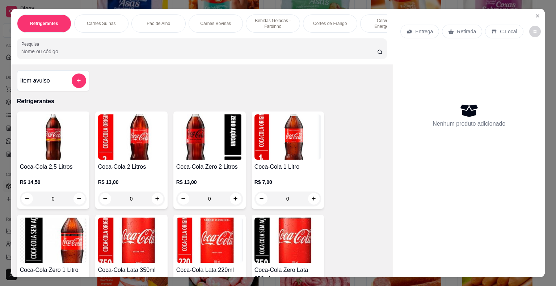
click at [343, 21] on p "Cortes de Frango" at bounding box center [330, 24] width 34 height 6
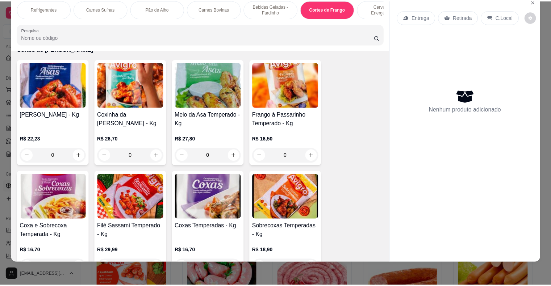
scroll to position [3047, 0]
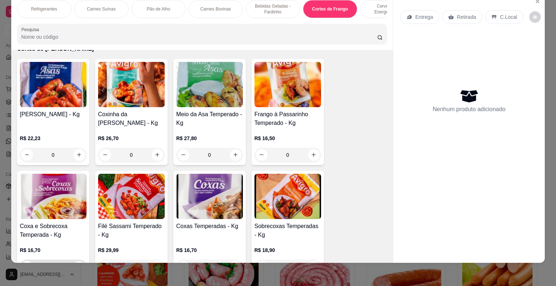
click at [76, 261] on button "increase-product-quantity" at bounding box center [80, 267] width 12 height 12
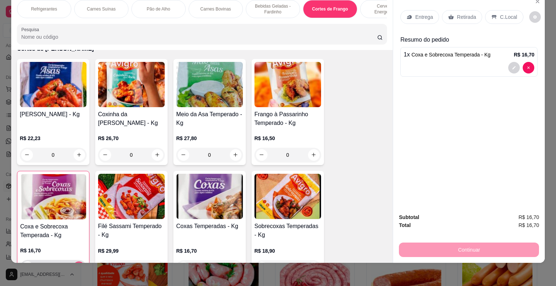
type input "1"
click at [155, 265] on icon "increase-product-quantity" at bounding box center [157, 267] width 5 height 5
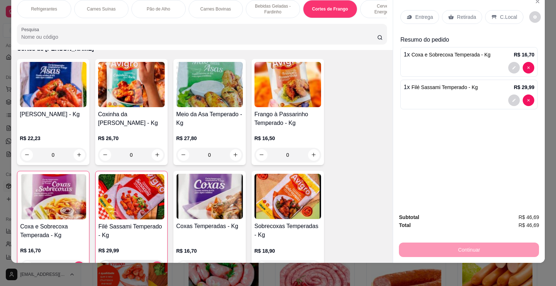
type input "1"
click at [232, 262] on button "increase-product-quantity" at bounding box center [235, 267] width 11 height 11
type input "1"
click at [311, 262] on button "increase-product-quantity" at bounding box center [314, 268] width 12 height 12
type input "1"
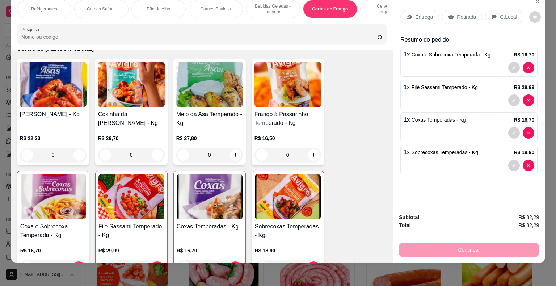
click at [463, 13] on p "Retirada" at bounding box center [466, 16] width 19 height 7
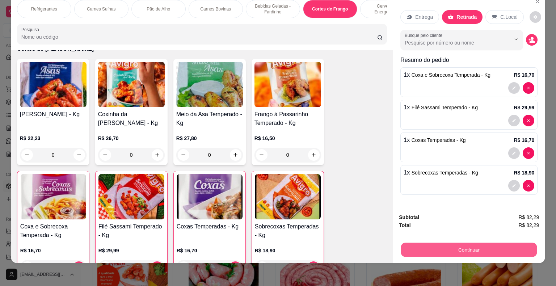
click at [472, 243] on button "Continuar" at bounding box center [469, 250] width 136 height 14
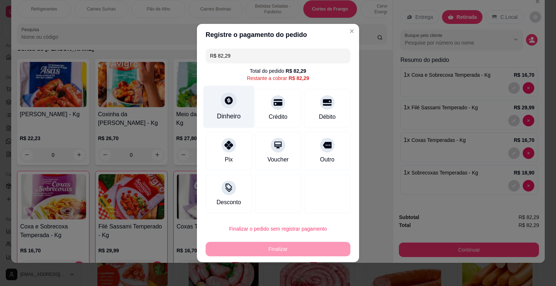
click at [226, 94] on div at bounding box center [229, 100] width 16 height 16
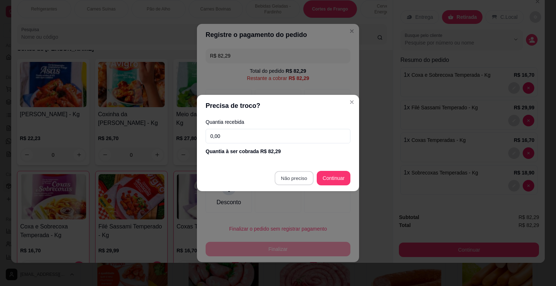
type input "R$ 0,00"
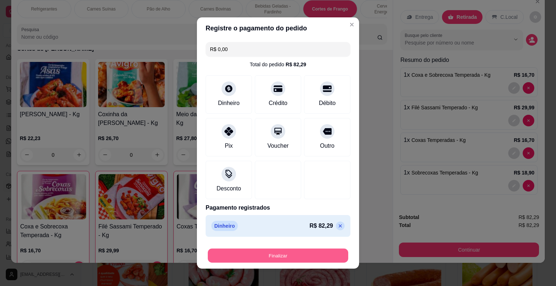
click at [289, 254] on button "Finalizar" at bounding box center [278, 256] width 141 height 14
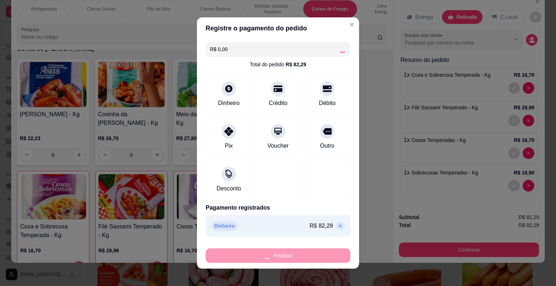
type input "0"
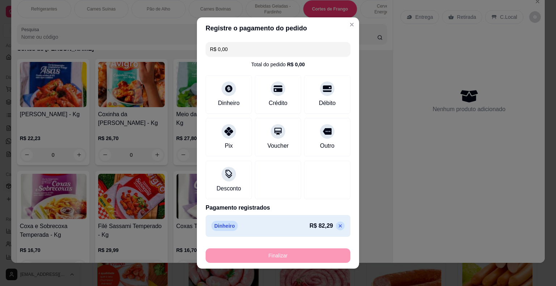
type input "-R$ 82,29"
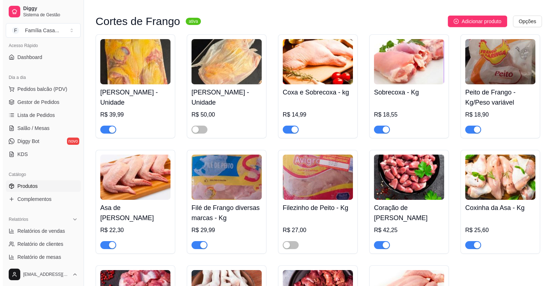
scroll to position [2396, 0]
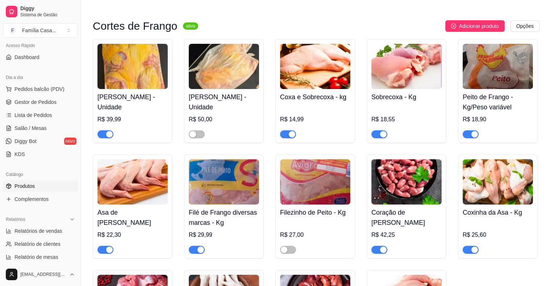
click at [217, 198] on img at bounding box center [224, 181] width 70 height 45
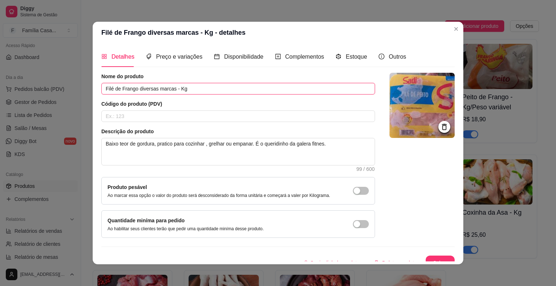
click at [155, 88] on input "Filé de Frango diversas marcas - Kg" at bounding box center [238, 89] width 274 height 12
click at [171, 88] on input "Filé de Frango diversas marcas - Kg" at bounding box center [238, 89] width 274 height 12
type input "Filé de [PERSON_NAME]/Sadia/Frango de Ouro/ - Kg"
click at [427, 259] on button "Salvar" at bounding box center [440, 263] width 28 height 14
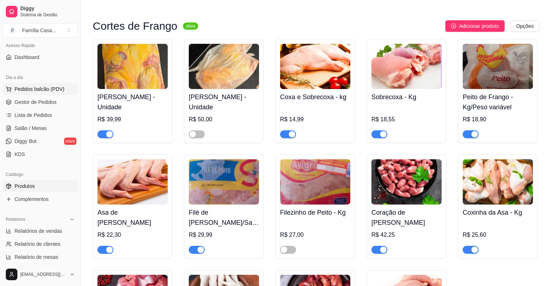
click at [32, 85] on span "Pedidos balcão (PDV)" at bounding box center [39, 88] width 50 height 7
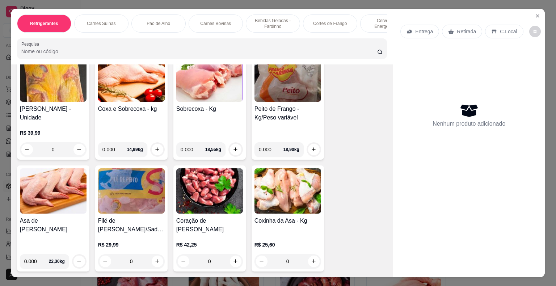
scroll to position [2130, 0]
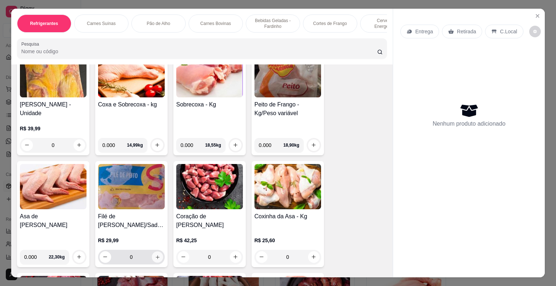
click at [155, 254] on icon "increase-product-quantity" at bounding box center [157, 256] width 5 height 5
type input "1"
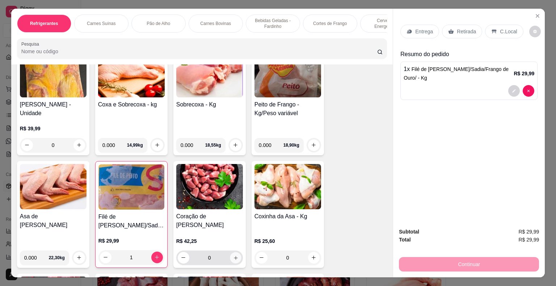
click at [234, 255] on icon "increase-product-quantity" at bounding box center [235, 257] width 5 height 5
type input "1"
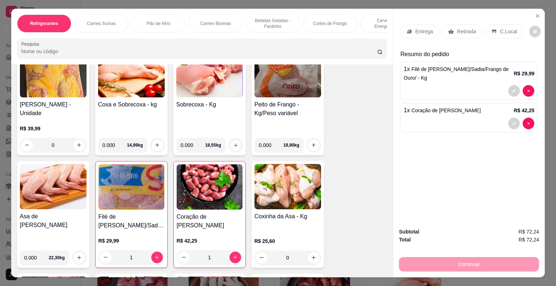
click at [233, 142] on icon "increase-product-quantity" at bounding box center [235, 144] width 5 height 5
click at [217, 80] on img at bounding box center [209, 74] width 67 height 45
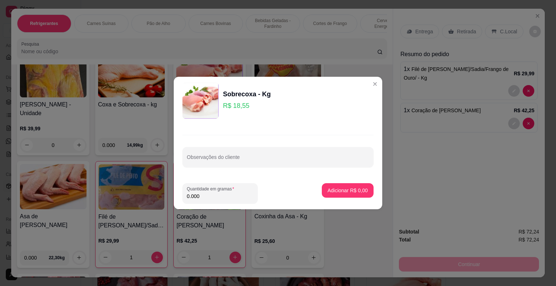
click at [200, 194] on input "0.000" at bounding box center [220, 196] width 67 height 7
type input "1.000"
click at [327, 187] on button "Adicionar R$ 18,55" at bounding box center [346, 191] width 53 height 14
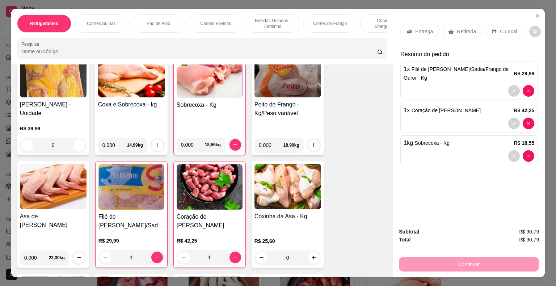
click at [296, 81] on img at bounding box center [288, 74] width 67 height 45
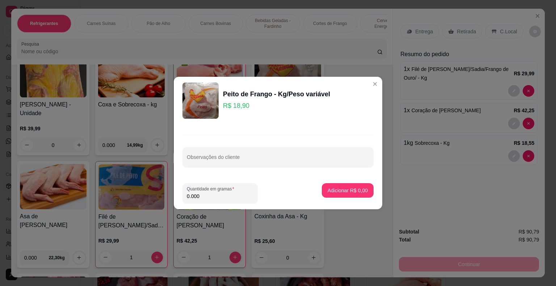
click at [209, 197] on input "0.000" at bounding box center [220, 196] width 67 height 7
type input "1.000"
click at [347, 184] on button "Adicionar R$ 18,90" at bounding box center [346, 191] width 53 height 14
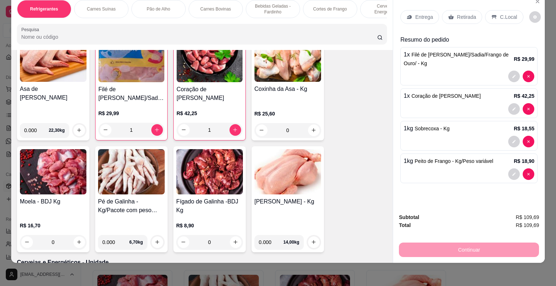
scroll to position [2275, 0]
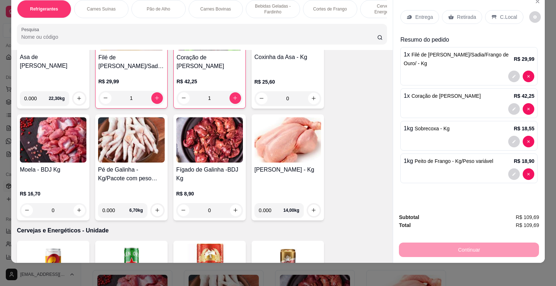
click at [284, 124] on img at bounding box center [288, 139] width 67 height 45
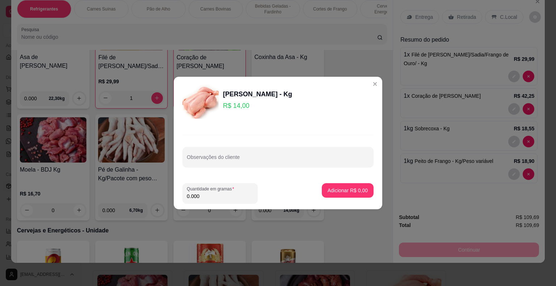
click at [202, 196] on input "0.000" at bounding box center [220, 196] width 67 height 7
type input "1.000"
click at [330, 193] on p "Adicionar R$ 14,00" at bounding box center [347, 190] width 42 height 7
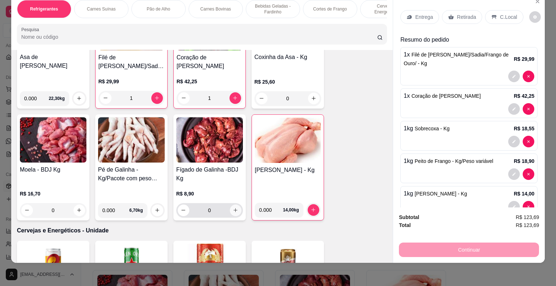
click at [233, 208] on icon "increase-product-quantity" at bounding box center [235, 210] width 5 height 5
type input "1"
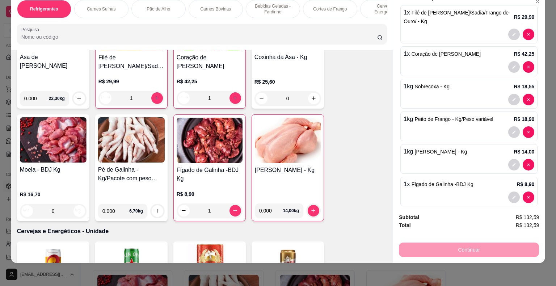
scroll to position [49, 0]
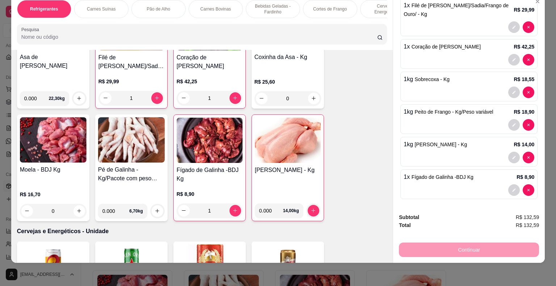
click at [133, 121] on img at bounding box center [131, 139] width 67 height 45
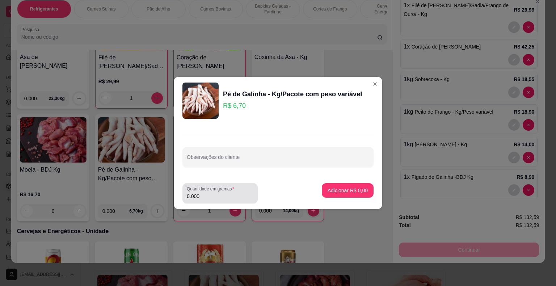
click at [218, 195] on input "0.000" at bounding box center [220, 196] width 67 height 7
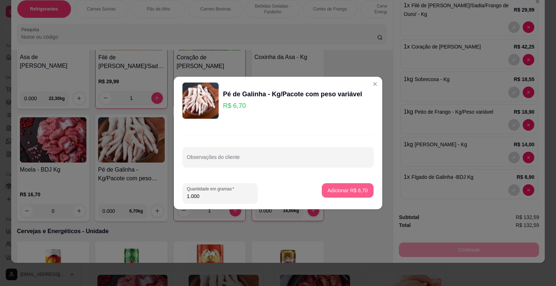
type input "1.000"
click at [343, 192] on p "Adicionar R$ 6,70" at bounding box center [347, 190] width 39 height 7
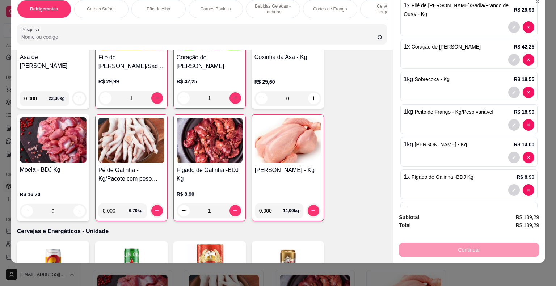
click at [47, 119] on img at bounding box center [53, 139] width 67 height 45
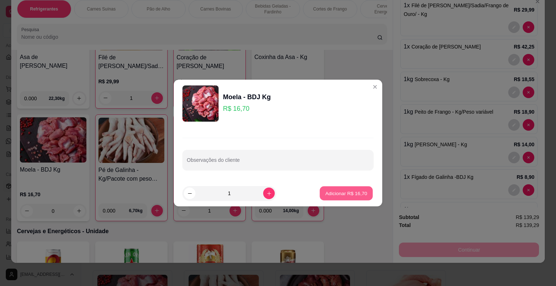
click at [336, 192] on p "Adicionar R$ 16,70" at bounding box center [347, 193] width 42 height 7
type input "1"
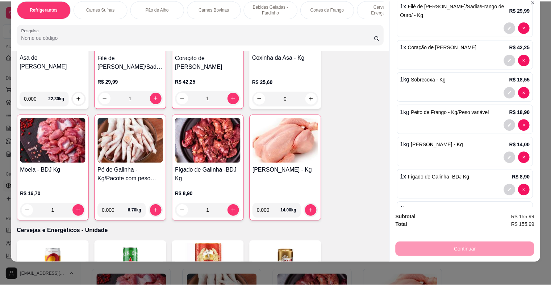
scroll to position [0, 0]
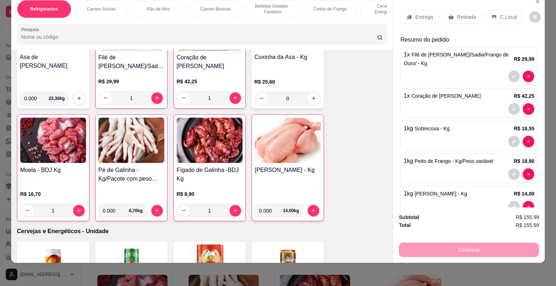
click at [457, 13] on p "Retirada" at bounding box center [466, 16] width 19 height 7
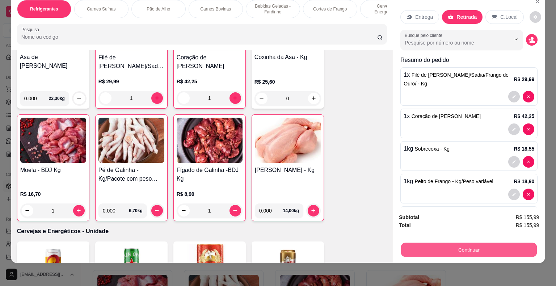
click at [441, 243] on button "Continuar" at bounding box center [469, 250] width 136 height 14
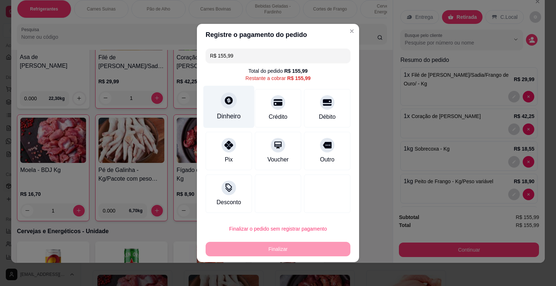
click at [225, 98] on icon at bounding box center [229, 100] width 8 height 8
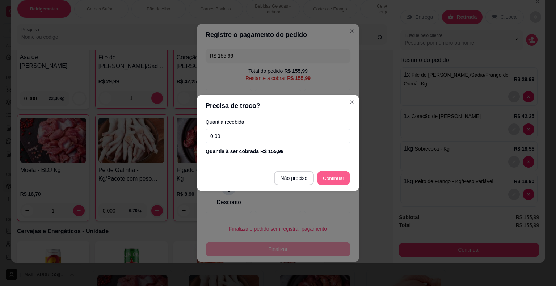
type input "R$ 0,00"
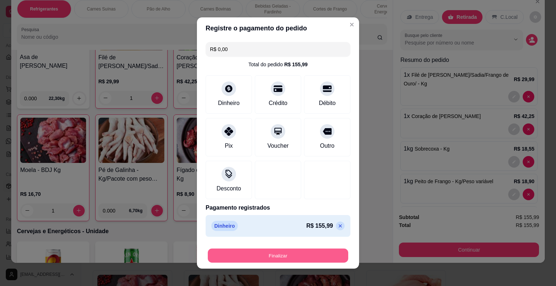
click at [285, 255] on button "Finalizar" at bounding box center [278, 256] width 141 height 14
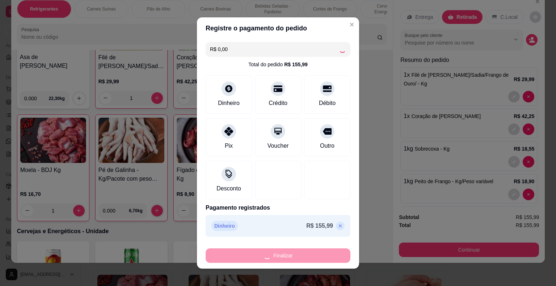
type input "0"
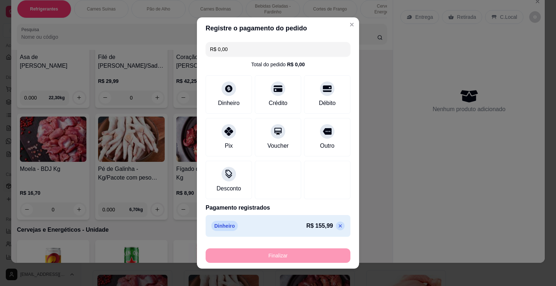
type input "-R$ 155,99"
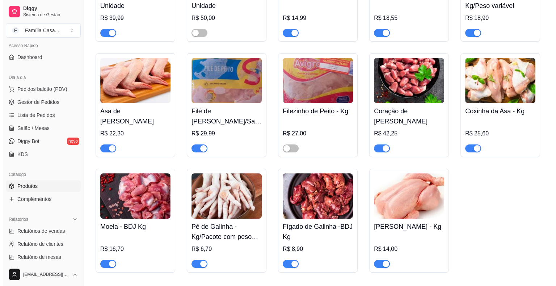
scroll to position [2517, 0]
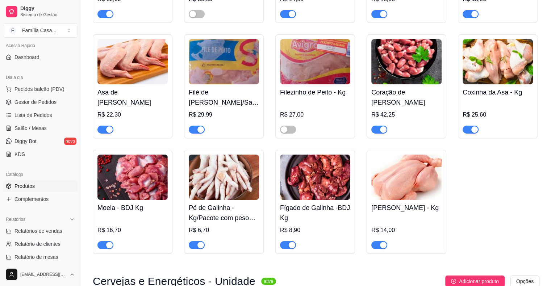
click at [217, 78] on img at bounding box center [224, 61] width 70 height 45
click at [30, 88] on span "Pedidos balcão (PDV)" at bounding box center [39, 88] width 50 height 7
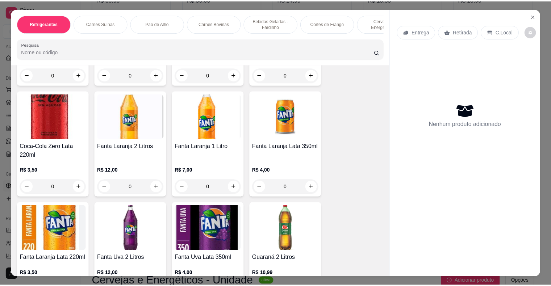
scroll to position [275, 0]
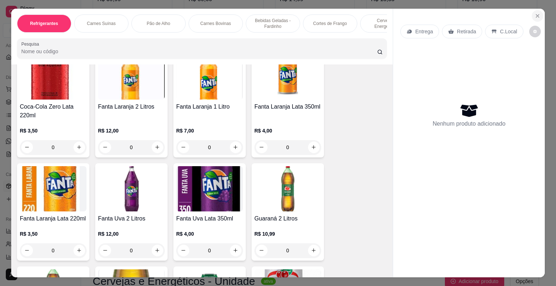
click at [535, 13] on icon "Close" at bounding box center [538, 16] width 6 height 6
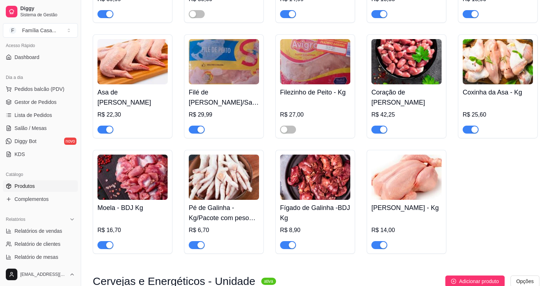
click at [29, 189] on span "Produtos" at bounding box center [24, 186] width 20 height 7
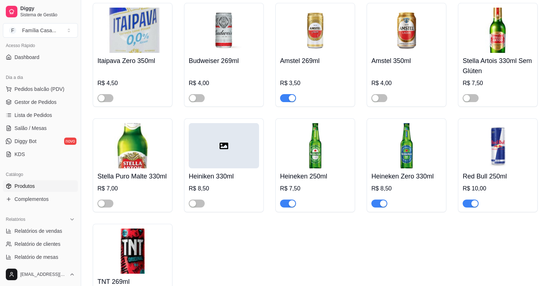
scroll to position [2856, 0]
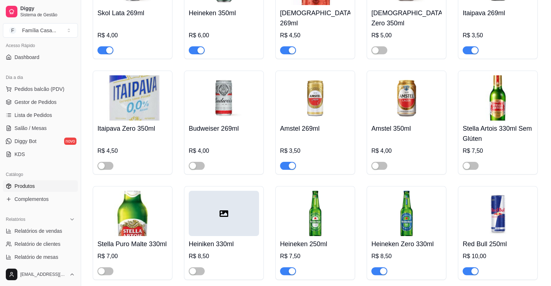
click at [226, 236] on div at bounding box center [224, 213] width 70 height 45
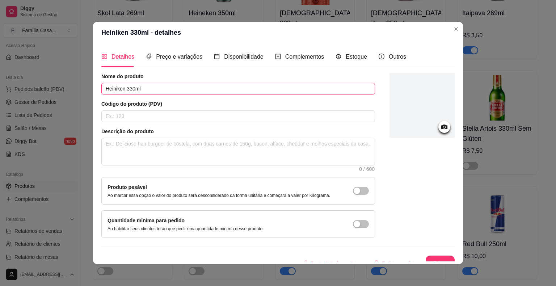
click at [114, 88] on input "Heiniken 330ml" at bounding box center [238, 89] width 274 height 12
type input "Heineken 330ml"
click at [440, 124] on icon at bounding box center [444, 127] width 8 height 8
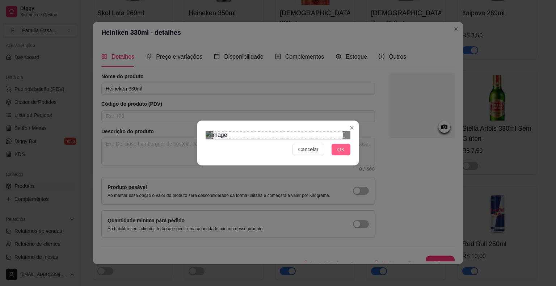
click at [346, 155] on button "OK" at bounding box center [341, 150] width 19 height 12
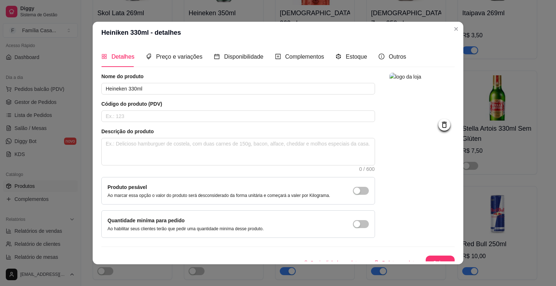
click at [440, 129] on icon at bounding box center [444, 125] width 8 height 8
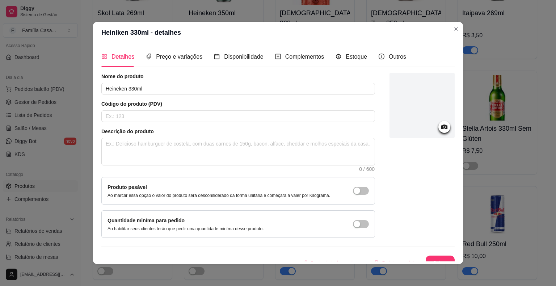
click at [440, 127] on icon at bounding box center [444, 127] width 8 height 8
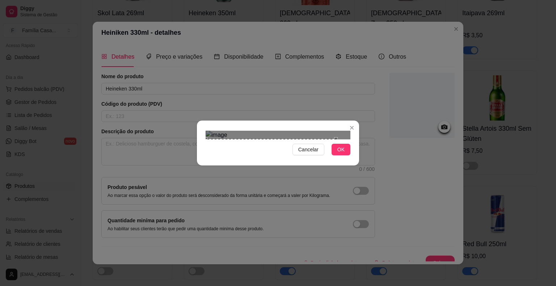
click at [226, 166] on div "Use the arrow keys to move the crop selection area" at bounding box center [271, 176] width 130 height 74
click at [271, 138] on div "Use the arrow keys to move the crop selection area" at bounding box center [239, 171] width 67 height 67
click at [278, 158] on div "Cancelar OK" at bounding box center [278, 143] width 162 height 30
click at [248, 132] on div "Use the arrow keys to move the crop selection area" at bounding box center [243, 168] width 72 height 72
click at [343, 154] on span "OK" at bounding box center [341, 150] width 7 height 8
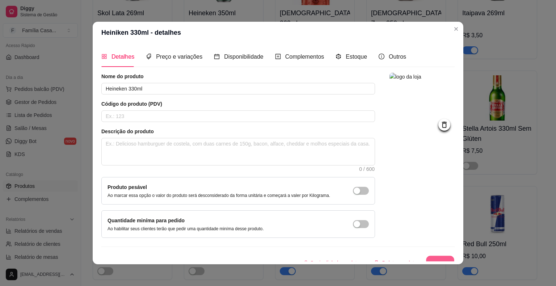
click at [428, 257] on button "Salvar" at bounding box center [440, 263] width 28 height 14
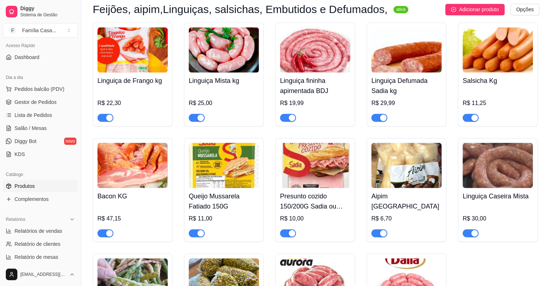
scroll to position [4053, 0]
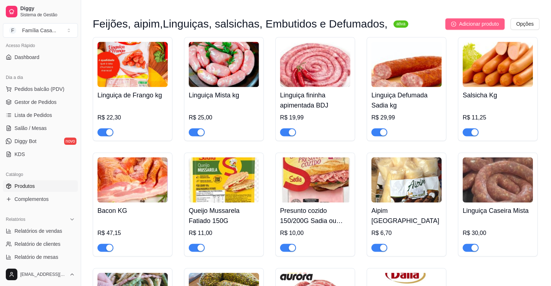
click at [481, 28] on span "Adicionar produto" at bounding box center [479, 24] width 40 height 8
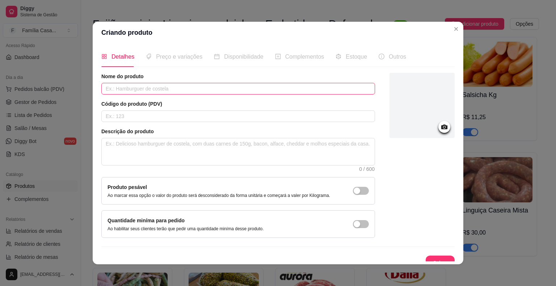
click at [216, 91] on input "text" at bounding box center [238, 89] width 274 height 12
type input "b"
type input "Batata palito Sadia 1,05 kg"
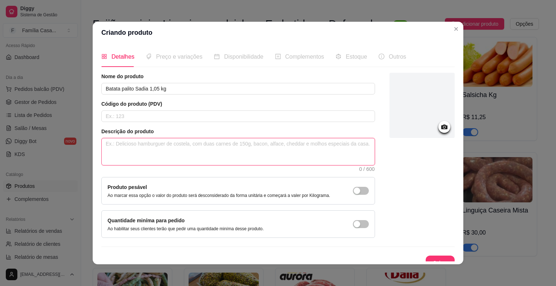
click at [166, 146] on textarea at bounding box center [238, 151] width 273 height 27
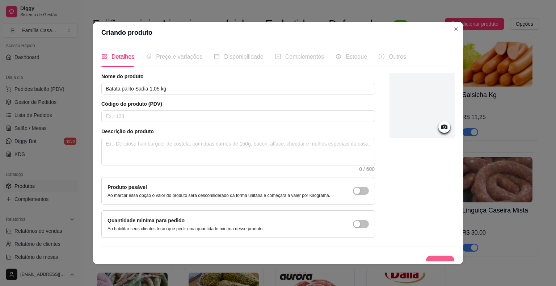
click at [435, 258] on button "Salvar" at bounding box center [440, 263] width 28 height 14
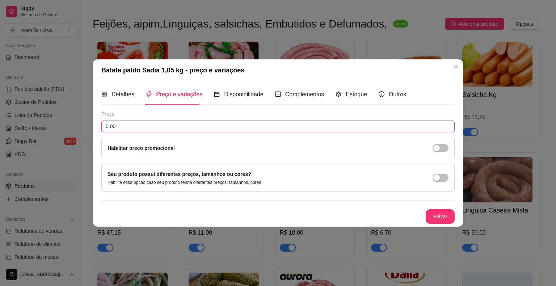
click at [122, 128] on input "0,00" at bounding box center [278, 127] width 354 height 12
type input "21,50"
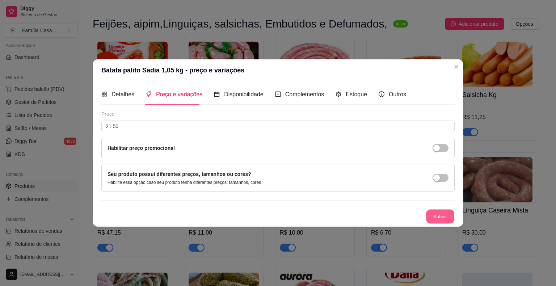
click at [441, 212] on button "Salvar" at bounding box center [440, 217] width 28 height 14
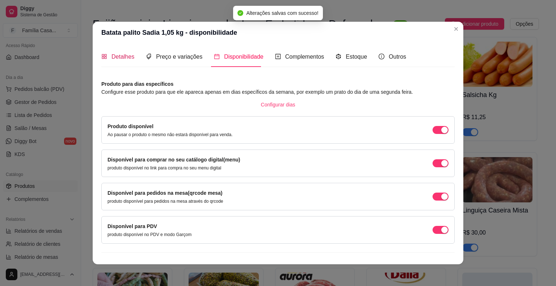
click at [120, 54] on span "Detalhes" at bounding box center [123, 57] width 23 height 6
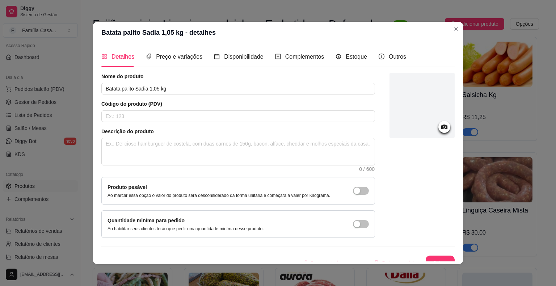
click at [440, 128] on icon at bounding box center [444, 127] width 8 height 8
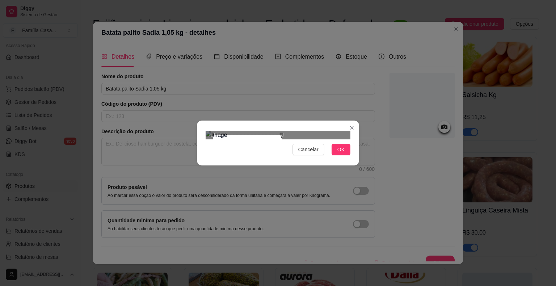
click at [281, 131] on div at bounding box center [278, 135] width 145 height 9
click at [340, 154] on span "OK" at bounding box center [341, 150] width 7 height 8
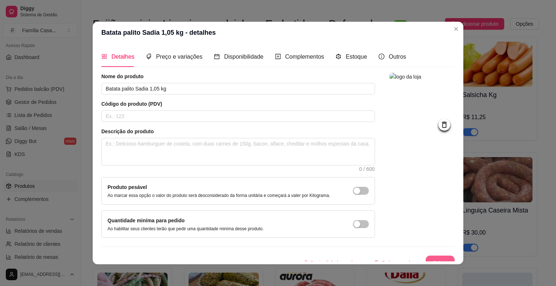
click at [431, 261] on button "Salvar" at bounding box center [440, 263] width 29 height 14
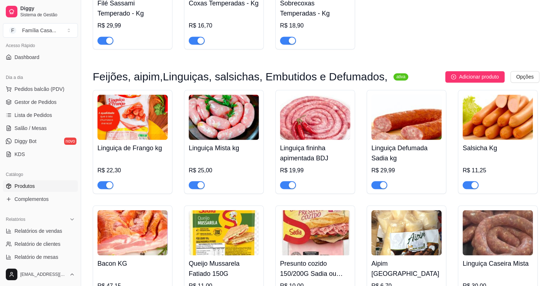
scroll to position [3971, 0]
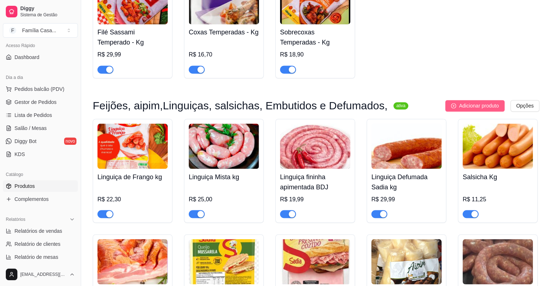
click at [464, 110] on span "Adicionar produto" at bounding box center [479, 106] width 40 height 8
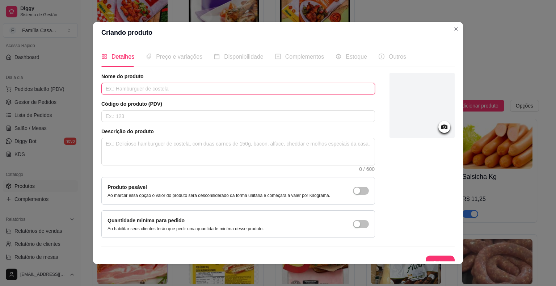
click at [283, 89] on input "text" at bounding box center [238, 89] width 274 height 12
type input "Pão de queijo Perdigão 900g"
click at [431, 256] on button "Salvar" at bounding box center [440, 263] width 28 height 14
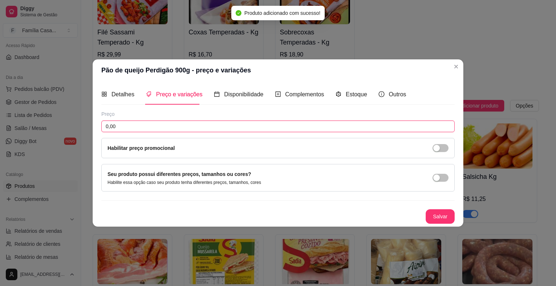
click at [120, 128] on input "0,00" at bounding box center [278, 127] width 354 height 12
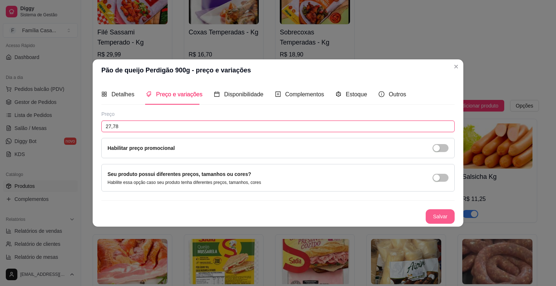
type input "27,78"
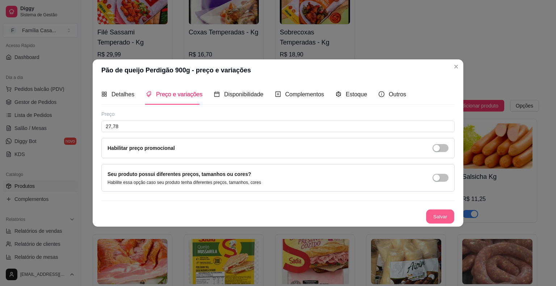
click at [439, 214] on button "Salvar" at bounding box center [440, 217] width 28 height 14
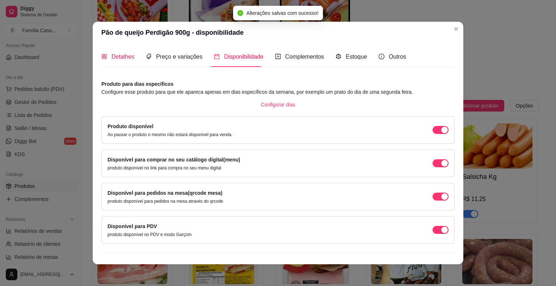
click at [116, 56] on span "Detalhes" at bounding box center [123, 57] width 23 height 6
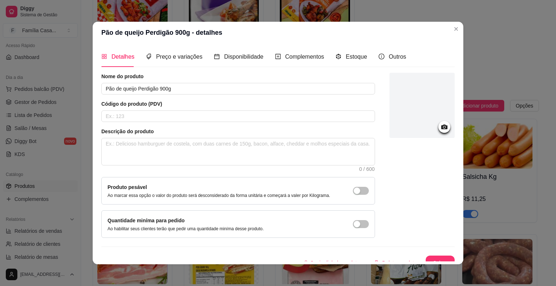
click at [440, 122] on div at bounding box center [445, 127] width 12 height 12
click at [440, 124] on icon at bounding box center [444, 127] width 8 height 8
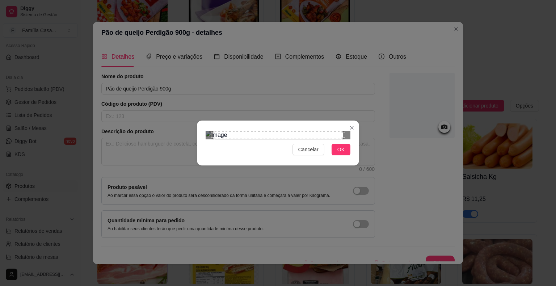
click at [341, 139] on div "Use the arrow keys to move the crop selection area" at bounding box center [278, 135] width 130 height 8
click at [288, 131] on div at bounding box center [278, 135] width 145 height 9
click at [346, 155] on button "OK" at bounding box center [341, 150] width 19 height 12
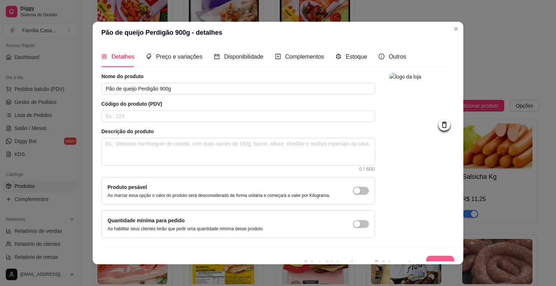
click at [430, 256] on button "Salvar" at bounding box center [440, 263] width 28 height 14
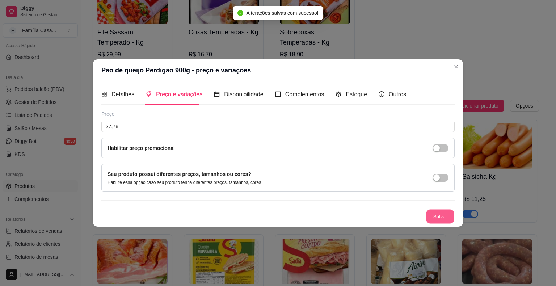
click at [442, 212] on button "Salvar" at bounding box center [440, 217] width 28 height 14
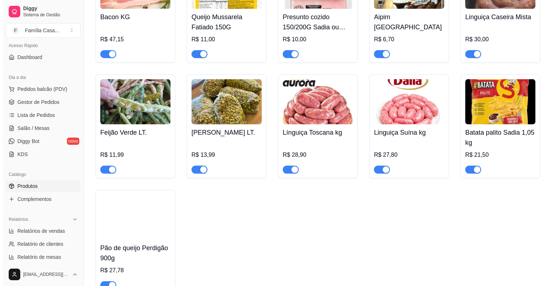
scroll to position [4280, 0]
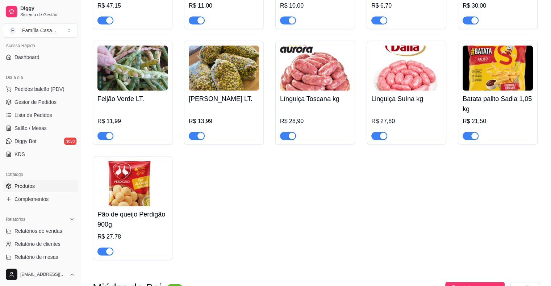
click at [507, 91] on img at bounding box center [498, 68] width 70 height 45
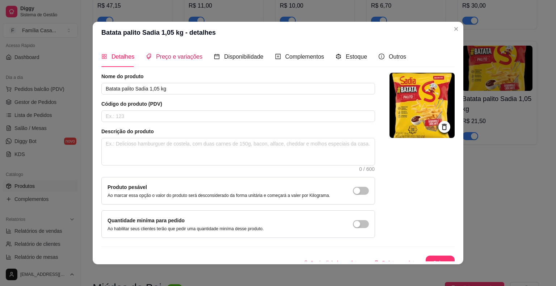
click at [166, 57] on span "Preço e variações" at bounding box center [179, 57] width 46 height 6
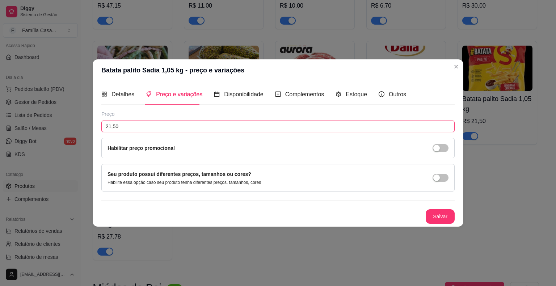
click at [126, 124] on input "21,50" at bounding box center [278, 127] width 354 height 12
type input "25,60"
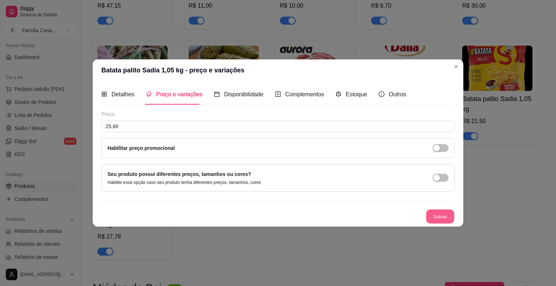
click at [434, 217] on button "Salvar" at bounding box center [440, 217] width 28 height 14
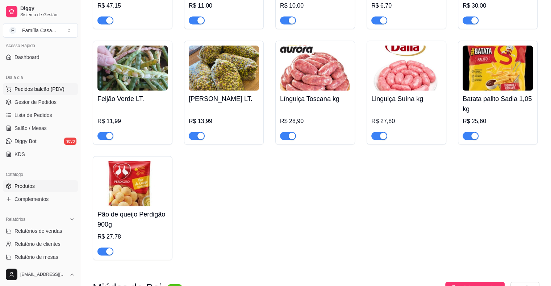
click at [27, 88] on span "Pedidos balcão (PDV)" at bounding box center [39, 88] width 50 height 7
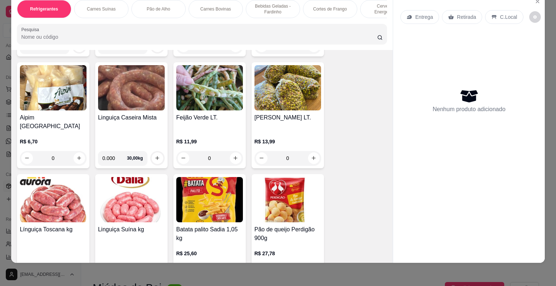
scroll to position [3564, 0]
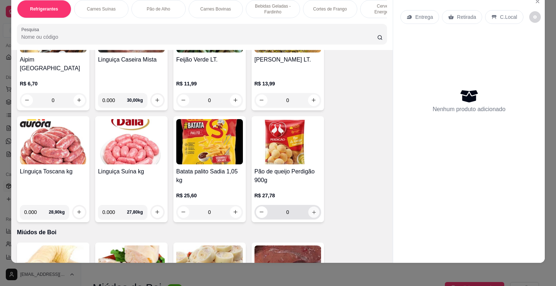
click at [311, 206] on button "increase-product-quantity" at bounding box center [313, 211] width 11 height 11
type input "1"
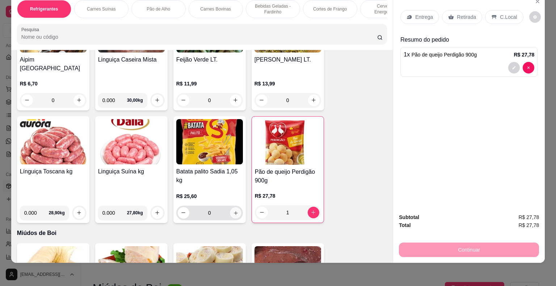
click at [233, 210] on icon "increase-product-quantity" at bounding box center [235, 212] width 5 height 5
type input "1"
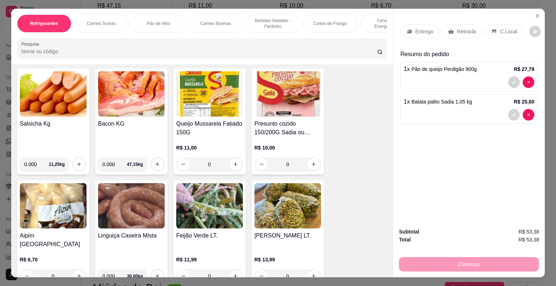
scroll to position [3463, 0]
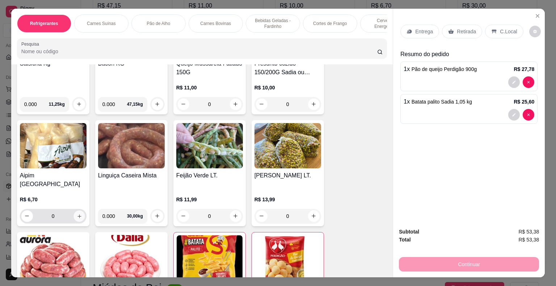
click at [77, 213] on icon "increase-product-quantity" at bounding box center [78, 215] width 5 height 5
type input "1"
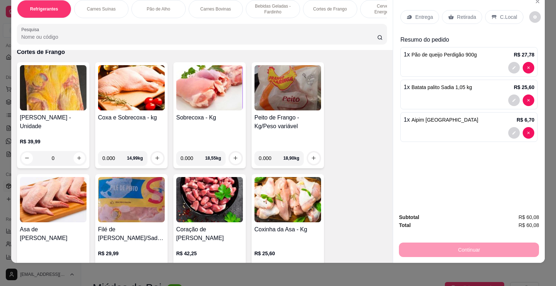
scroll to position [2044, 0]
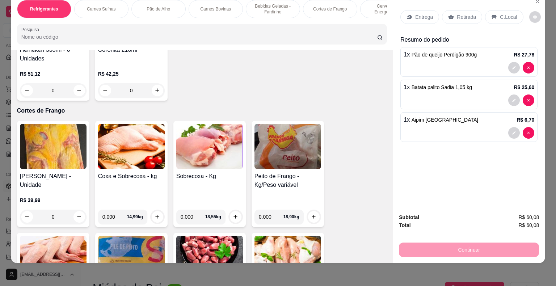
drag, startPoint x: 390, startPoint y: 52, endPoint x: 385, endPoint y: 54, distance: 5.2
click at [385, 54] on div "Refrigerantes Carnes Suínas Pão de Alho Carnes Bovinas Bebidas Geladas - Fardin…" at bounding box center [278, 128] width 534 height 269
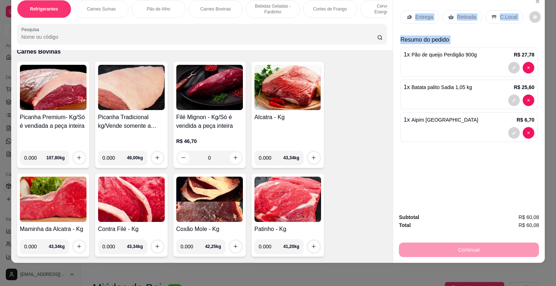
scroll to position [1139, 0]
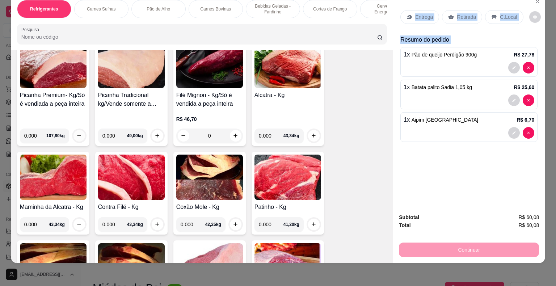
click at [77, 133] on icon "increase-product-quantity" at bounding box center [78, 135] width 5 height 5
click at [55, 66] on img at bounding box center [53, 65] width 67 height 45
click at [53, 68] on img at bounding box center [53, 65] width 67 height 45
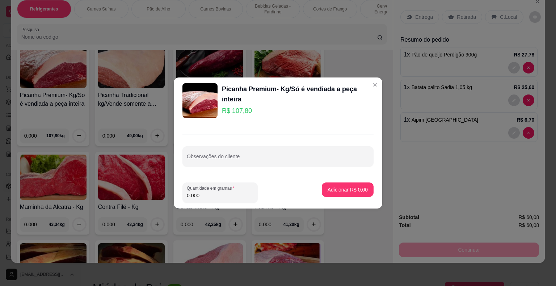
click at [203, 197] on input "0.000" at bounding box center [220, 195] width 67 height 7
type input "1.000"
click at [335, 184] on button "Adicionar R$ 107,80" at bounding box center [345, 190] width 56 height 14
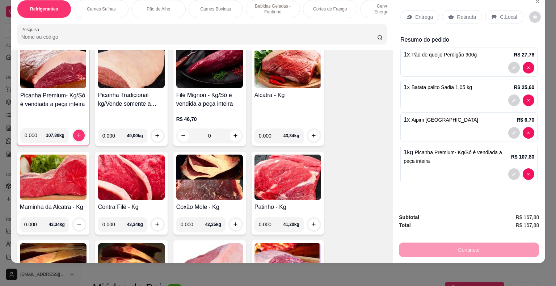
scroll to position [1139, 0]
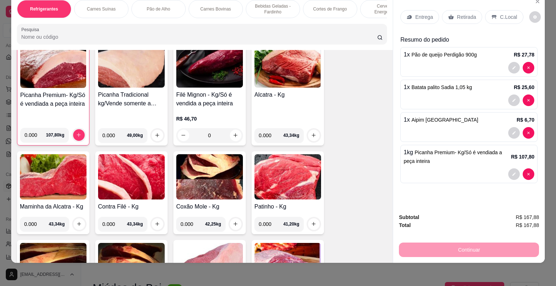
click at [457, 13] on p "Retirada" at bounding box center [466, 16] width 19 height 7
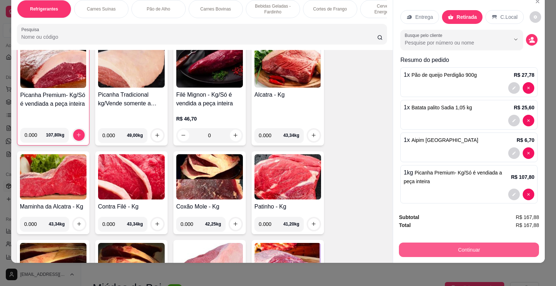
click at [437, 243] on button "Continuar" at bounding box center [469, 250] width 140 height 14
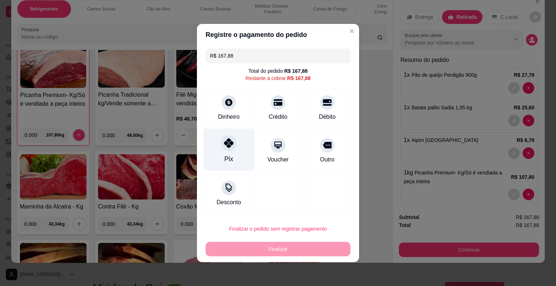
click at [226, 149] on div at bounding box center [229, 143] width 16 height 16
type input "R$ 0,00"
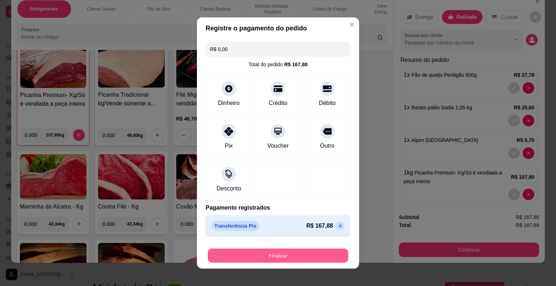
click at [267, 254] on button "Finalizar" at bounding box center [278, 256] width 141 height 14
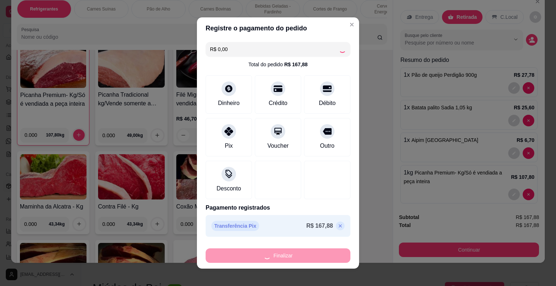
type input "0"
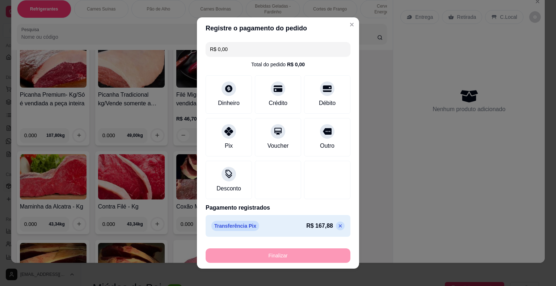
type input "-R$ 167,88"
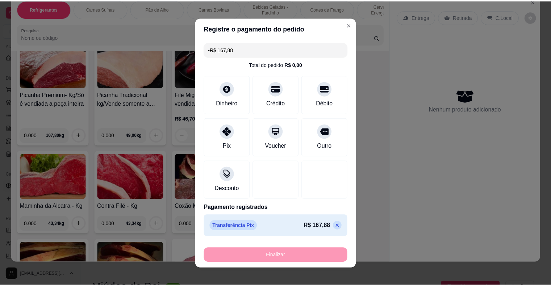
scroll to position [1139, 0]
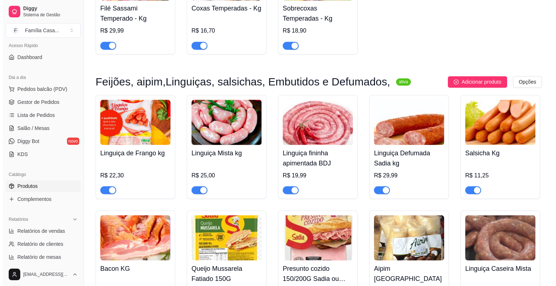
scroll to position [3990, 0]
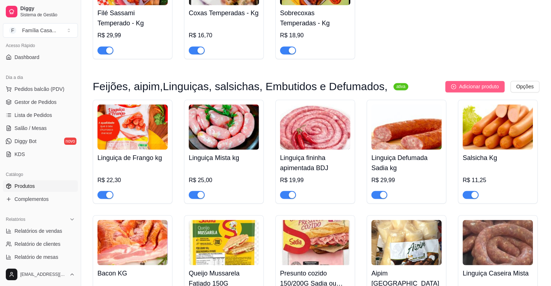
click at [468, 91] on span "Adicionar produto" at bounding box center [479, 87] width 40 height 8
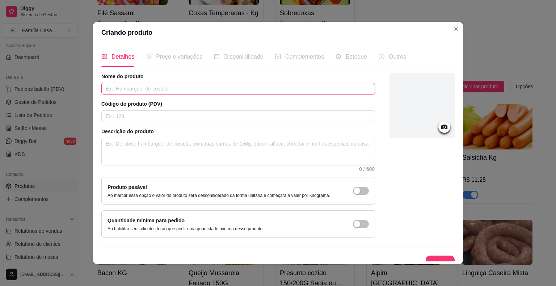
click at [143, 90] on input "text" at bounding box center [238, 89] width 274 height 12
type input "m"
type input "Morango congelado kg"
click at [426, 257] on button "Salvar" at bounding box center [440, 263] width 28 height 14
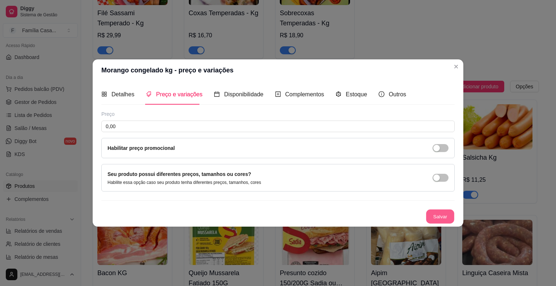
click at [439, 212] on button "Salvar" at bounding box center [440, 217] width 28 height 14
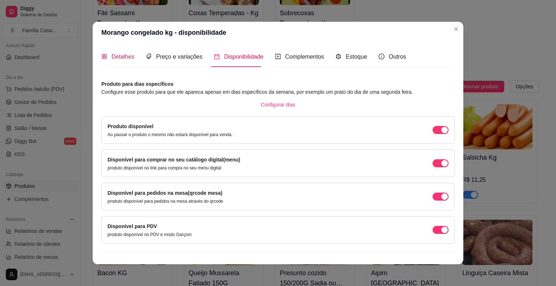
click at [115, 54] on span "Detalhes" at bounding box center [123, 57] width 23 height 6
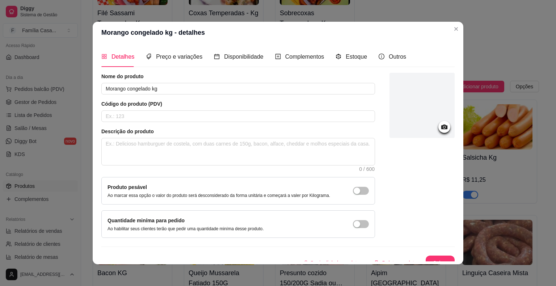
click at [442, 126] on icon at bounding box center [445, 127] width 6 height 5
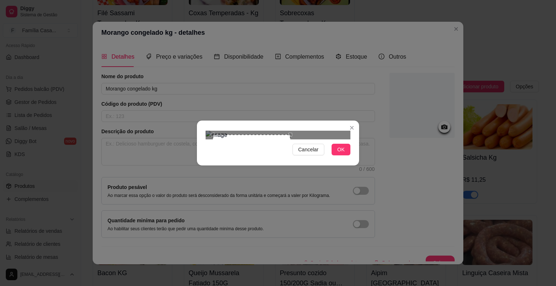
click at [300, 158] on div "Cancelar OK" at bounding box center [278, 143] width 162 height 30
click at [338, 154] on span "OK" at bounding box center [341, 150] width 7 height 8
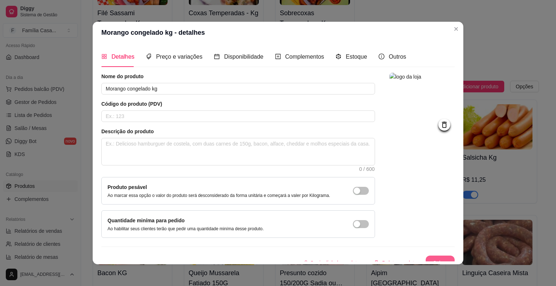
click at [431, 256] on button "Salvar" at bounding box center [440, 263] width 29 height 14
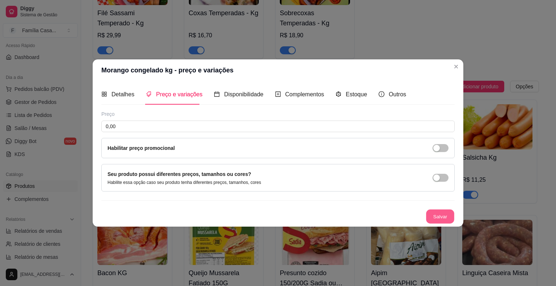
click at [440, 212] on button "Salvar" at bounding box center [440, 217] width 28 height 14
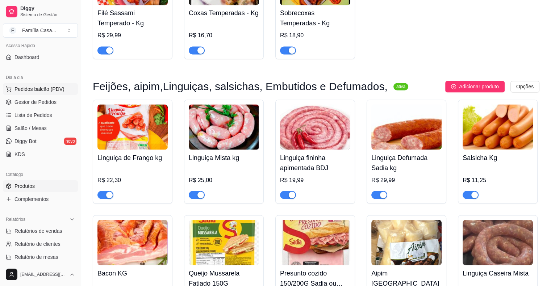
click at [32, 85] on span "Pedidos balcão (PDV)" at bounding box center [39, 88] width 50 height 7
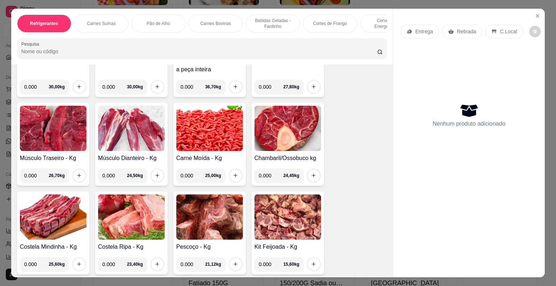
scroll to position [1666, 0]
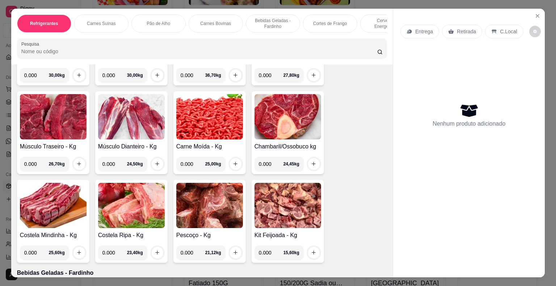
click at [385, 270] on div "Item avulso Refrigerantes Coca-Cola 2,5 Litros R$ 14,50 0 Coca-Cola 2 Litros R$…" at bounding box center [202, 170] width 382 height 213
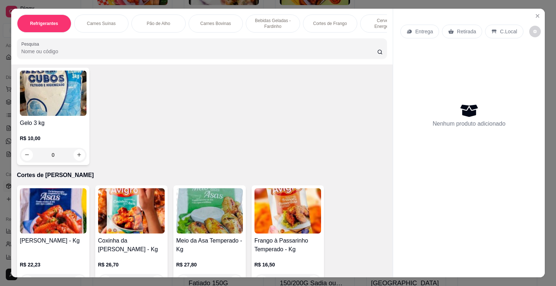
scroll to position [2999, 0]
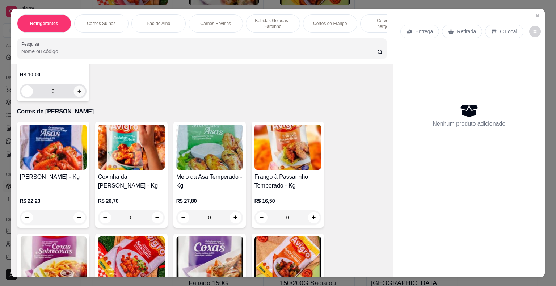
click at [76, 88] on icon "increase-product-quantity" at bounding box center [78, 90] width 5 height 5
type input "1"
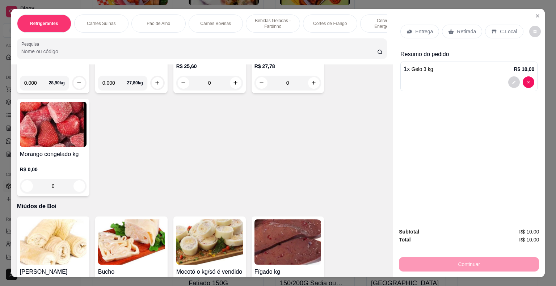
scroll to position [3723, 0]
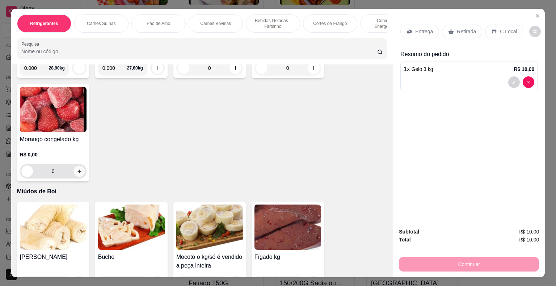
click at [78, 170] on icon "increase-product-quantity" at bounding box center [80, 172] width 4 height 4
type input "1"
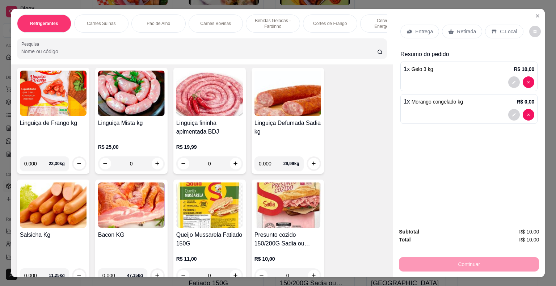
scroll to position [3291, 0]
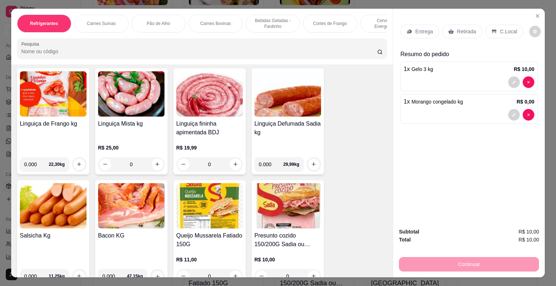
click at [155, 273] on icon "increase-product-quantity" at bounding box center [157, 275] width 5 height 5
click at [120, 183] on img at bounding box center [131, 205] width 67 height 45
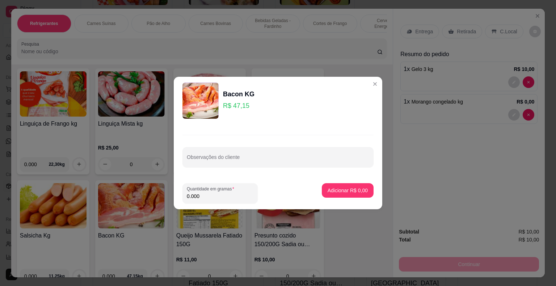
click at [202, 196] on input "0.000" at bounding box center [220, 196] width 67 height 7
type input "0.500"
click at [332, 190] on p "Adicionar R$ 23,58" at bounding box center [347, 190] width 42 height 7
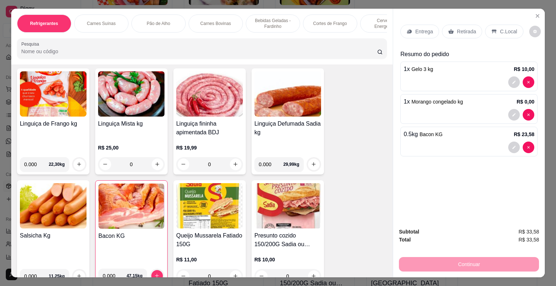
click at [291, 88] on img at bounding box center [288, 93] width 67 height 45
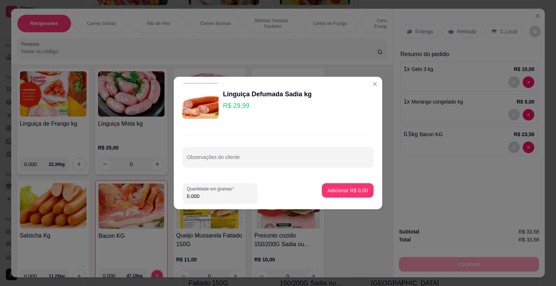
click at [221, 199] on input "0.000" at bounding box center [220, 196] width 67 height 7
type input "0.500"
click at [351, 194] on button "Adicionar R$ 15,00" at bounding box center [346, 191] width 53 height 14
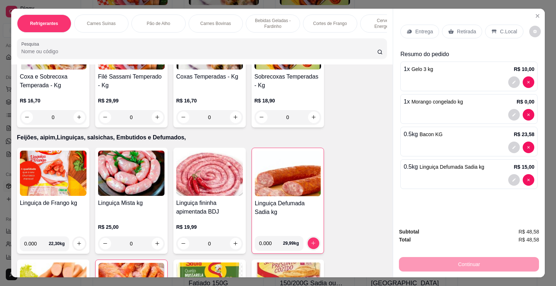
scroll to position [3190, 0]
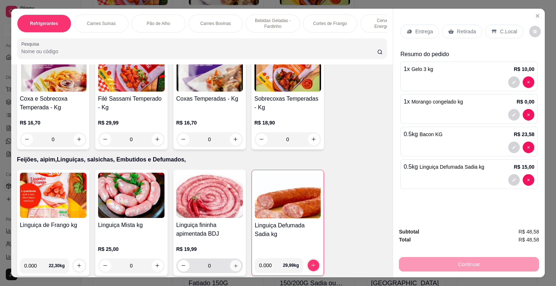
click at [233, 263] on icon "increase-product-quantity" at bounding box center [235, 265] width 5 height 5
type input "1"
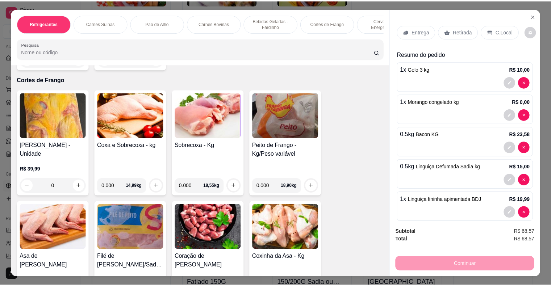
scroll to position [2075, 0]
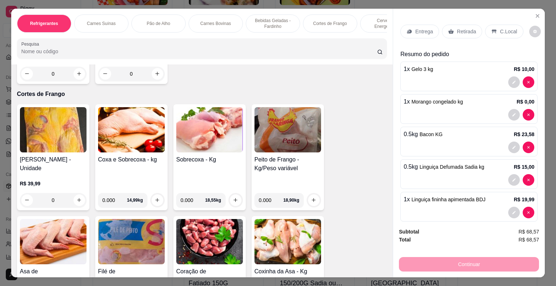
click at [279, 124] on img at bounding box center [288, 129] width 67 height 45
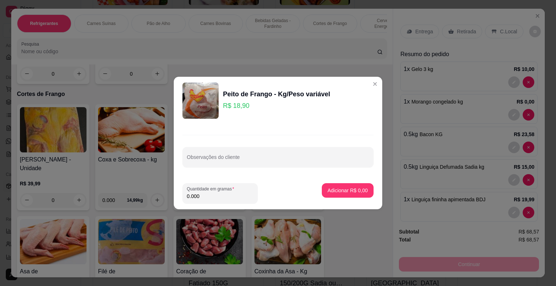
click at [196, 195] on input "0.000" at bounding box center [220, 196] width 67 height 7
type input "0.500"
click at [358, 185] on button "Adicionar R$ 9,45" at bounding box center [348, 191] width 50 height 14
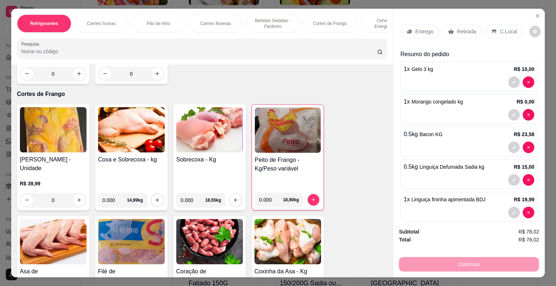
click at [458, 28] on p "Retirada" at bounding box center [466, 31] width 19 height 7
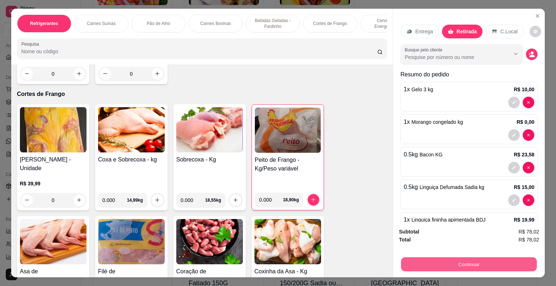
click at [451, 263] on button "Continuar" at bounding box center [469, 265] width 136 height 14
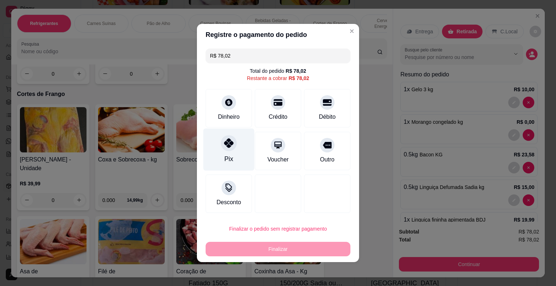
click at [214, 143] on div "Pix" at bounding box center [229, 150] width 51 height 42
type input "R$ 0,00"
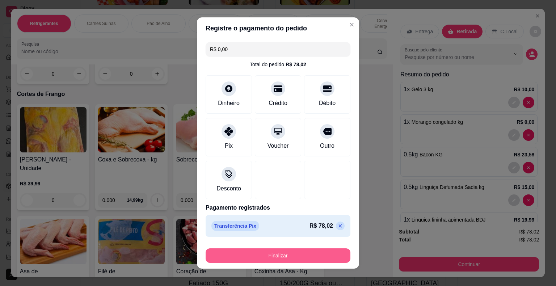
click at [258, 252] on button "Finalizar" at bounding box center [278, 255] width 145 height 14
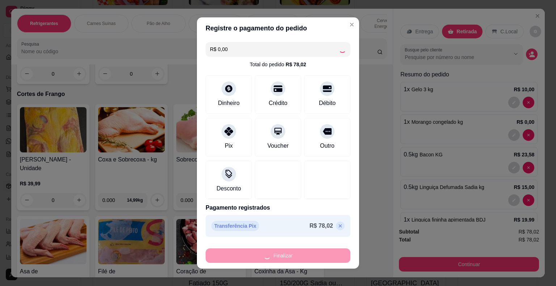
type input "0"
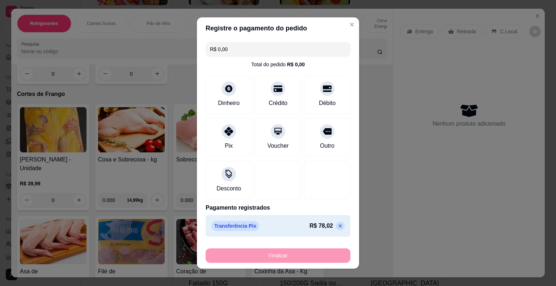
type input "-R$ 78,02"
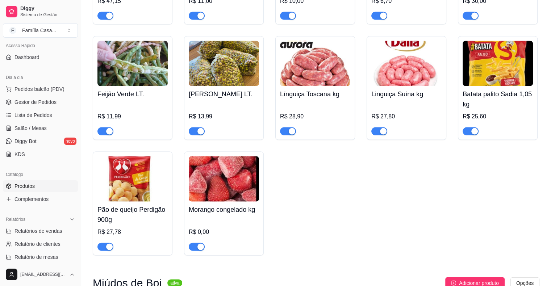
scroll to position [4285, 0]
click at [17, 180] on link "Produtos" at bounding box center [40, 186] width 75 height 12
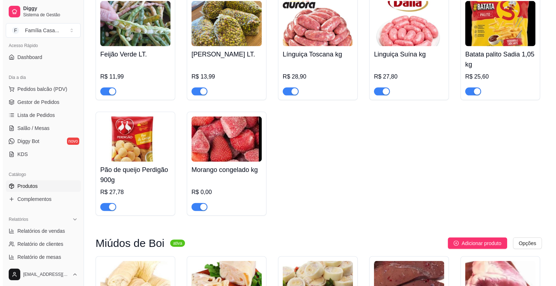
scroll to position [4329, 0]
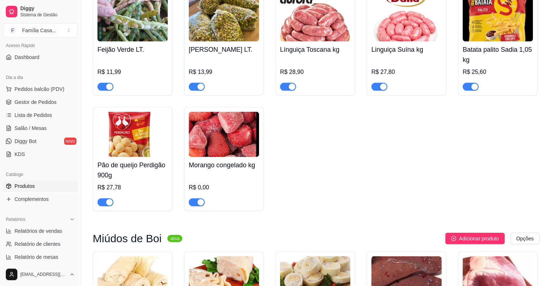
click at [225, 157] on img at bounding box center [224, 134] width 70 height 45
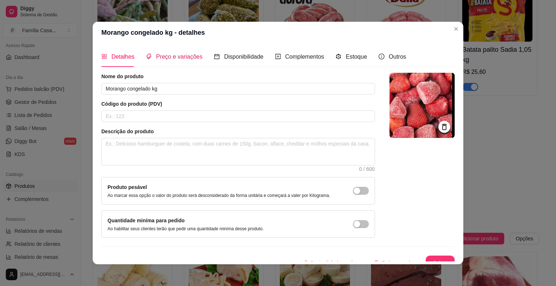
click at [175, 58] on span "Preço e variações" at bounding box center [179, 57] width 46 height 6
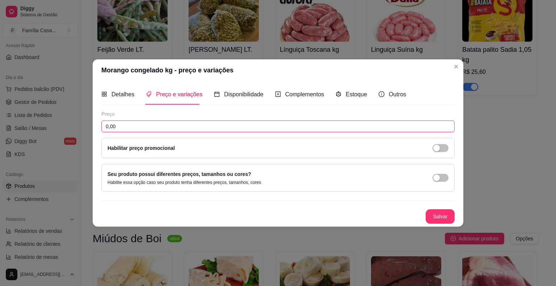
click at [114, 125] on input "0,00" at bounding box center [278, 127] width 354 height 12
type input "18,00"
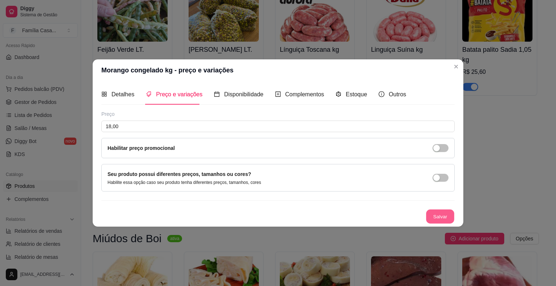
click at [434, 217] on button "Salvar" at bounding box center [440, 217] width 28 height 14
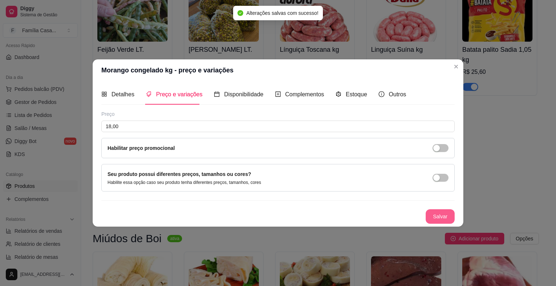
click at [437, 212] on button "Salvar" at bounding box center [440, 216] width 29 height 14
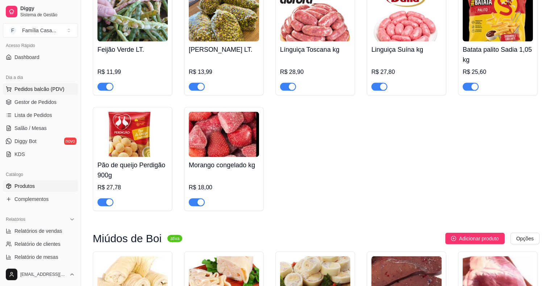
click at [34, 91] on span "Pedidos balcão (PDV)" at bounding box center [39, 88] width 50 height 7
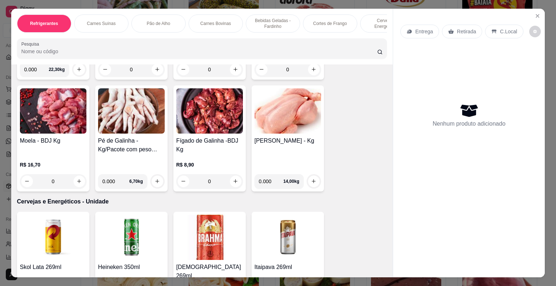
scroll to position [2318, 0]
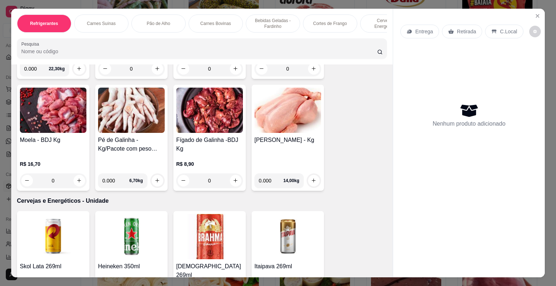
click at [137, 106] on img at bounding box center [131, 110] width 67 height 45
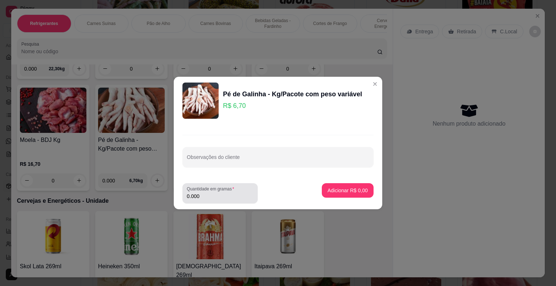
click at [200, 195] on input "0.000" at bounding box center [220, 196] width 67 height 7
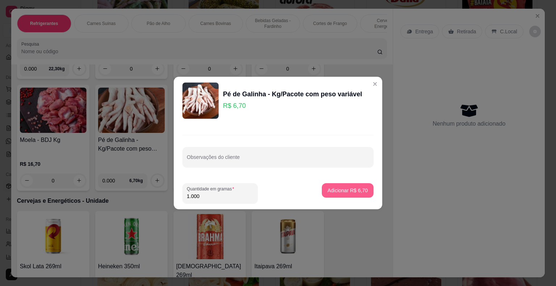
type input "1.000"
click at [329, 191] on p "Adicionar R$ 6,70" at bounding box center [347, 190] width 39 height 7
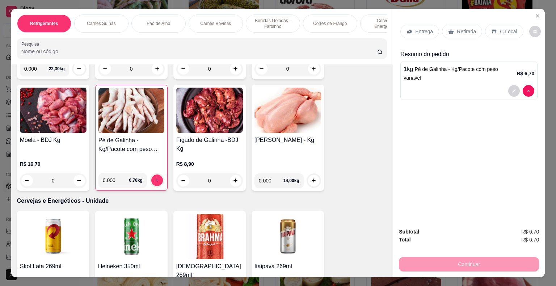
click at [276, 108] on img at bounding box center [288, 110] width 67 height 45
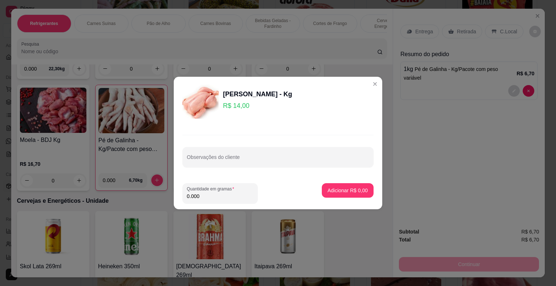
click at [201, 198] on input "0.000" at bounding box center [220, 196] width 67 height 7
type input "1.000"
click at [331, 193] on p "Adicionar R$ 14,00" at bounding box center [347, 190] width 42 height 7
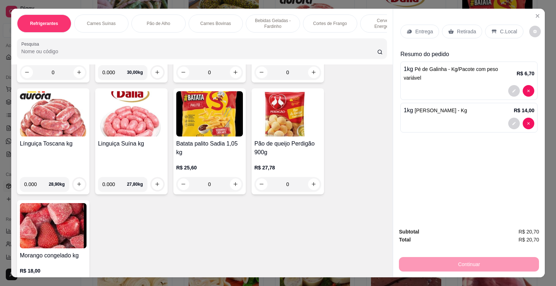
scroll to position [3622, 0]
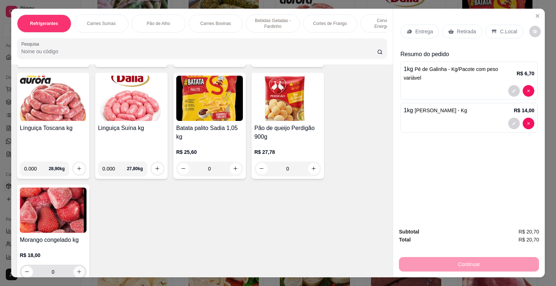
click at [77, 269] on icon "increase-product-quantity" at bounding box center [78, 271] width 5 height 5
type input "1"
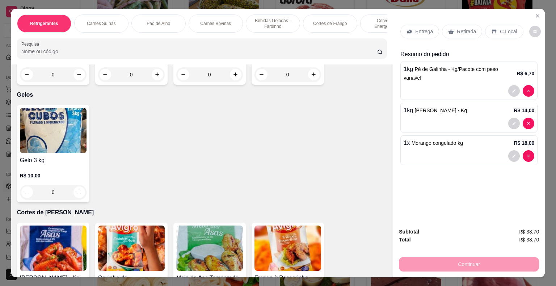
scroll to position [2898, 0]
click at [76, 190] on icon "increase-product-quantity" at bounding box center [78, 192] width 5 height 5
type input "1"
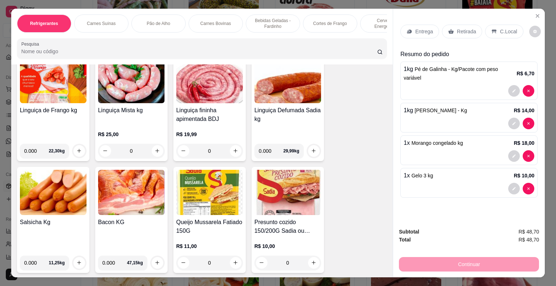
scroll to position [3262, 0]
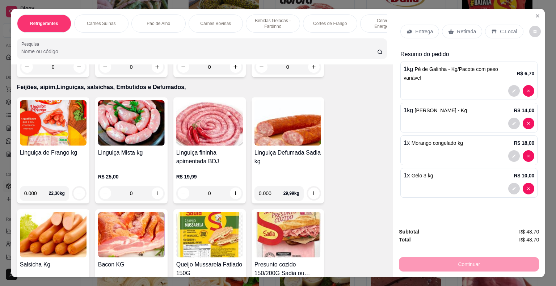
click at [122, 215] on img at bounding box center [131, 234] width 67 height 45
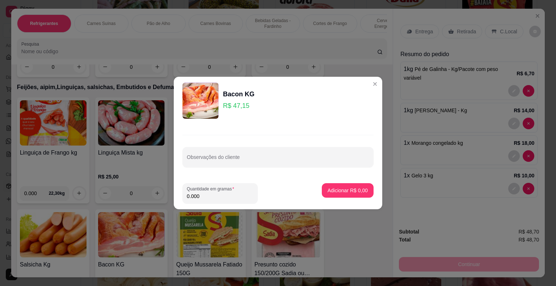
click at [200, 194] on input "0.000" at bounding box center [220, 196] width 67 height 7
type input "1.000"
click at [329, 187] on p "Adicionar R$ 47,15" at bounding box center [347, 190] width 42 height 7
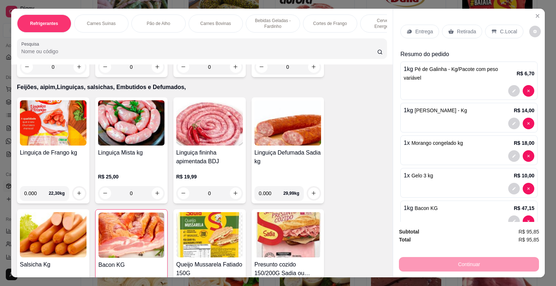
click at [293, 108] on img at bounding box center [288, 122] width 67 height 45
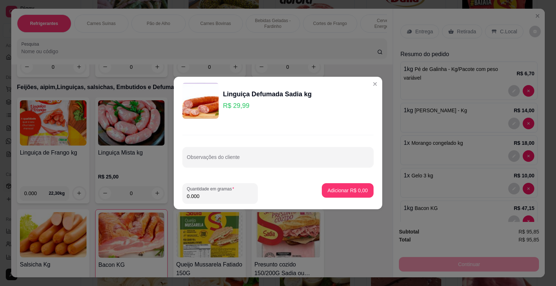
click at [207, 195] on input "0.000" at bounding box center [220, 196] width 67 height 7
type input "1.000"
click at [337, 193] on p "Adicionar R$ 29,99" at bounding box center [347, 190] width 42 height 7
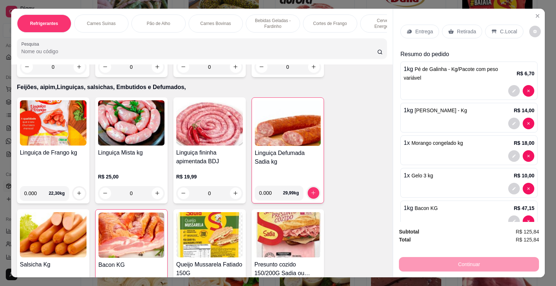
click at [457, 28] on p "Retirada" at bounding box center [466, 31] width 19 height 7
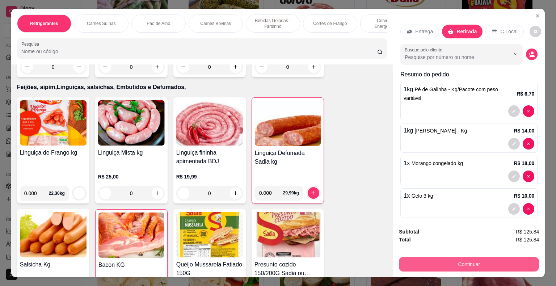
click at [448, 260] on button "Continuar" at bounding box center [469, 264] width 140 height 14
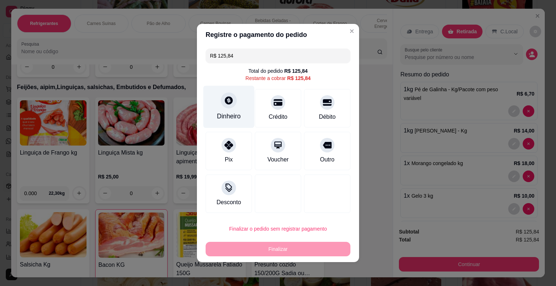
click at [240, 111] on div "Dinheiro" at bounding box center [229, 107] width 51 height 42
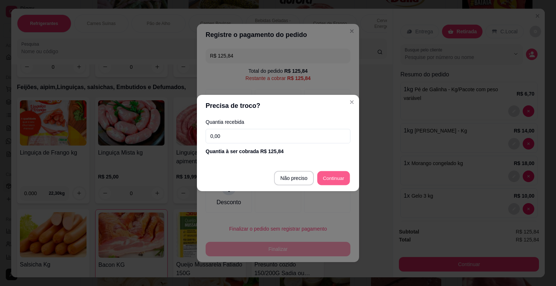
type input "R$ 0,00"
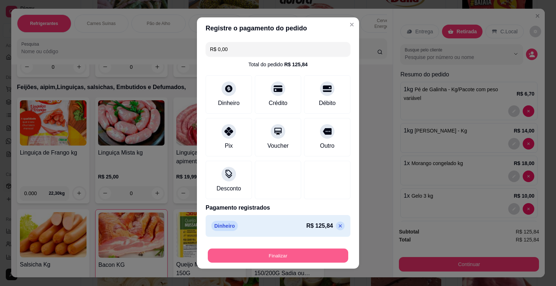
click at [286, 254] on button "Finalizar" at bounding box center [278, 256] width 141 height 14
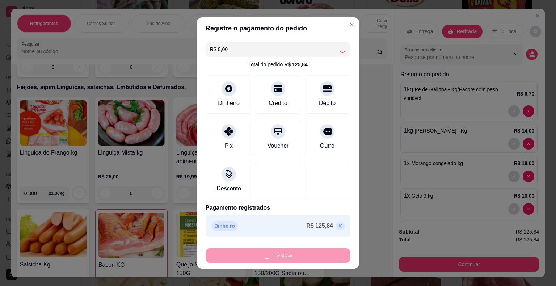
type input "0"
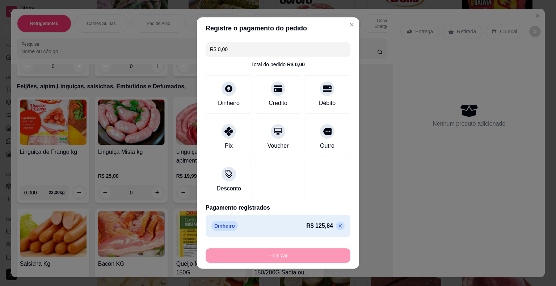
type input "-R$ 125,84"
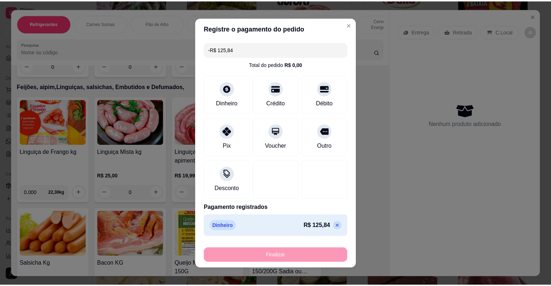
scroll to position [3262, 0]
